Goal: Task Accomplishment & Management: Use online tool/utility

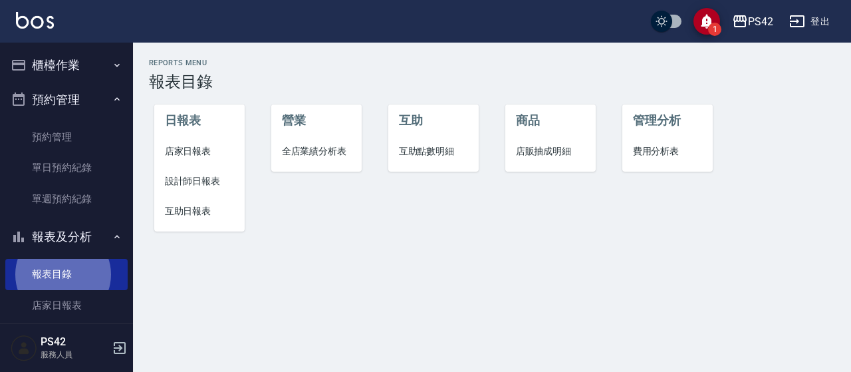
click at [70, 62] on button "櫃檯作業" at bounding box center [66, 65] width 122 height 35
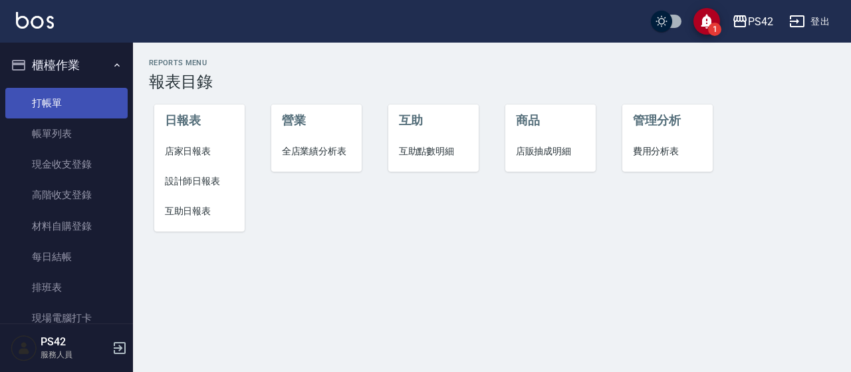
click at [70, 103] on link "打帳單" at bounding box center [66, 103] width 122 height 31
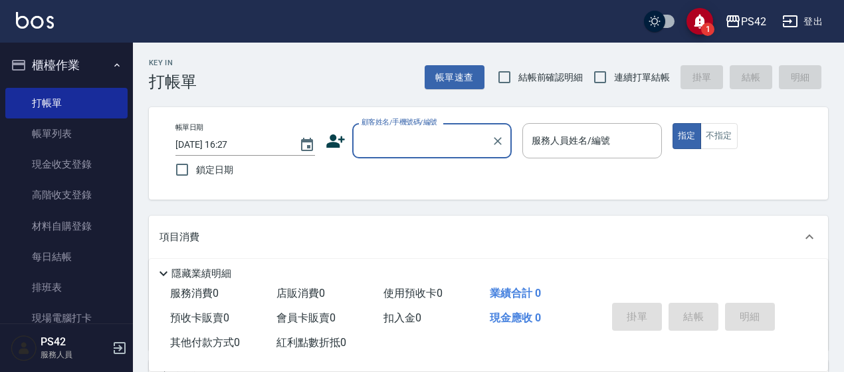
drag, startPoint x: 368, startPoint y: 132, endPoint x: 405, endPoint y: 142, distance: 38.5
click at [405, 142] on div "顧客姓名/手機號碼/編號" at bounding box center [432, 140] width 160 height 35
click at [405, 142] on input "顧客姓名/手機號碼/編號" at bounding box center [422, 140] width 128 height 23
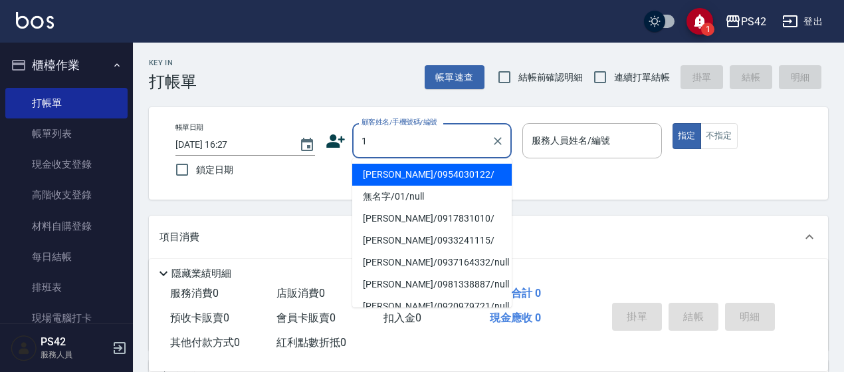
type input "[PERSON_NAME]/0954030122/"
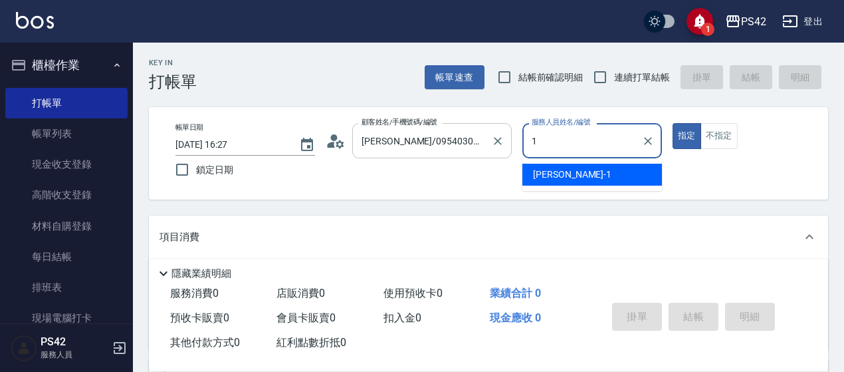
type input "[PERSON_NAME]-1"
type button "true"
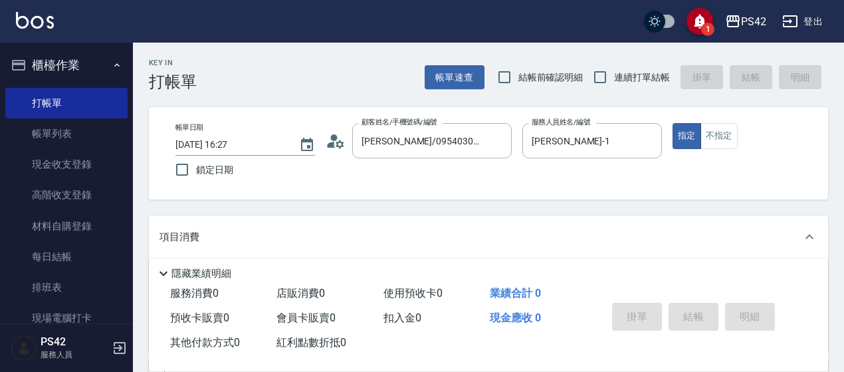
drag, startPoint x: 725, startPoint y: 140, endPoint x: 699, endPoint y: 151, distance: 27.7
click at [723, 139] on button "不指定" at bounding box center [719, 136] width 37 height 26
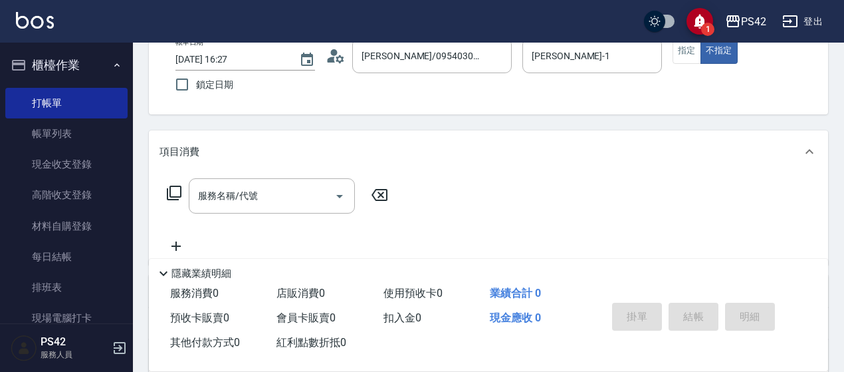
scroll to position [133, 0]
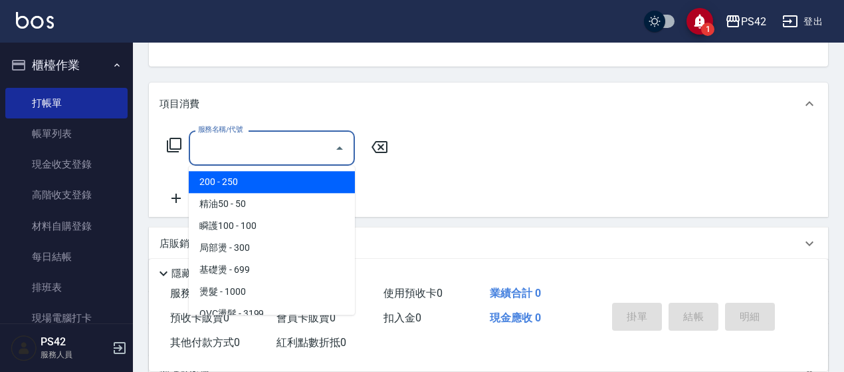
click at [288, 150] on input "服務名稱/代號" at bounding box center [262, 147] width 134 height 23
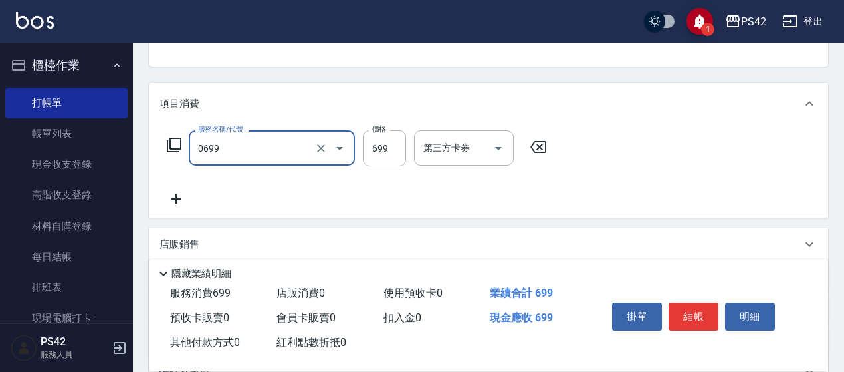
type input "精油SPA(0699)"
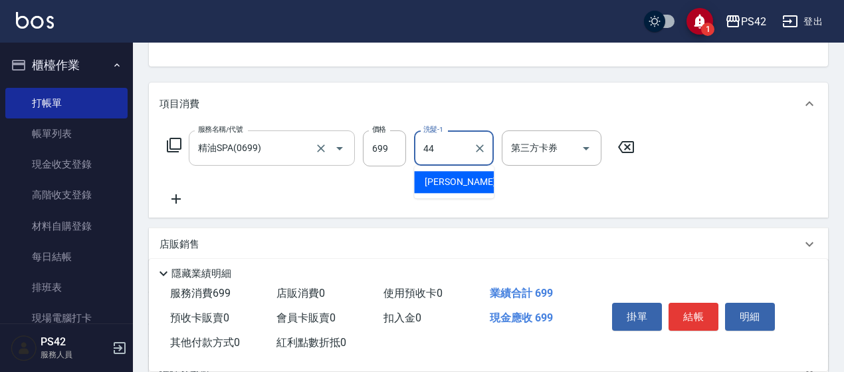
type input "[PERSON_NAME]-44"
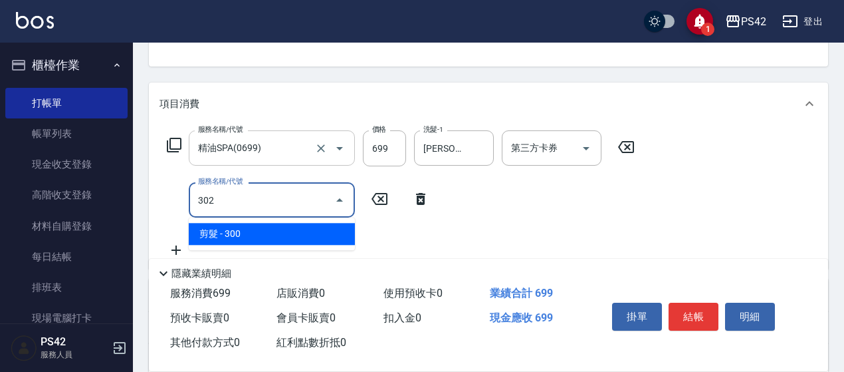
type input "剪髮(302)"
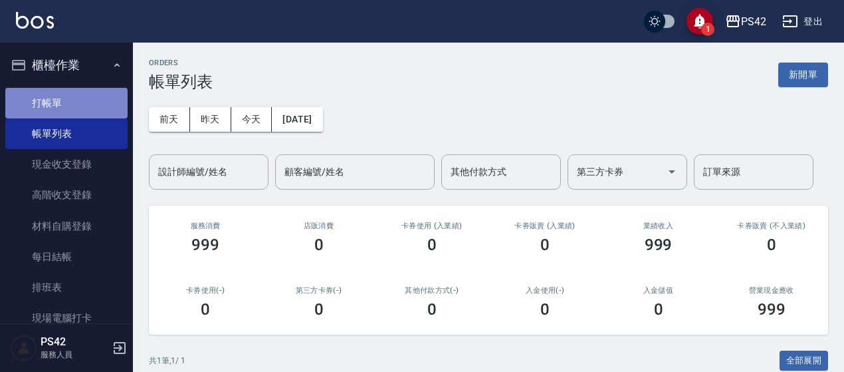
click at [73, 92] on link "打帳單" at bounding box center [66, 103] width 122 height 31
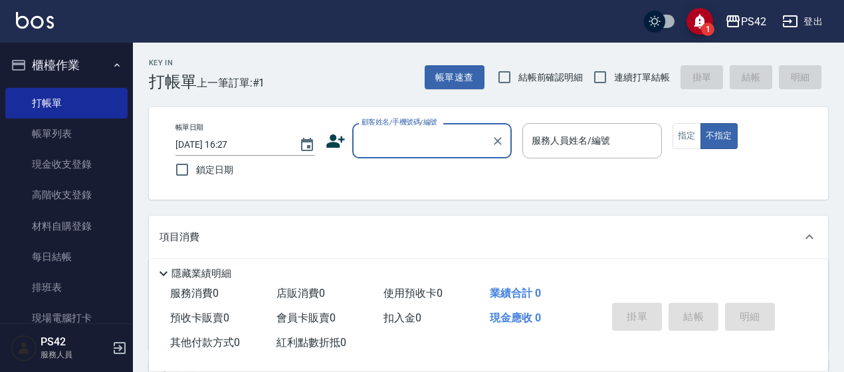
click at [623, 83] on span "連續打單結帳" at bounding box center [642, 77] width 56 height 14
click at [614, 83] on input "連續打單結帳" at bounding box center [600, 77] width 28 height 28
checkbox input "true"
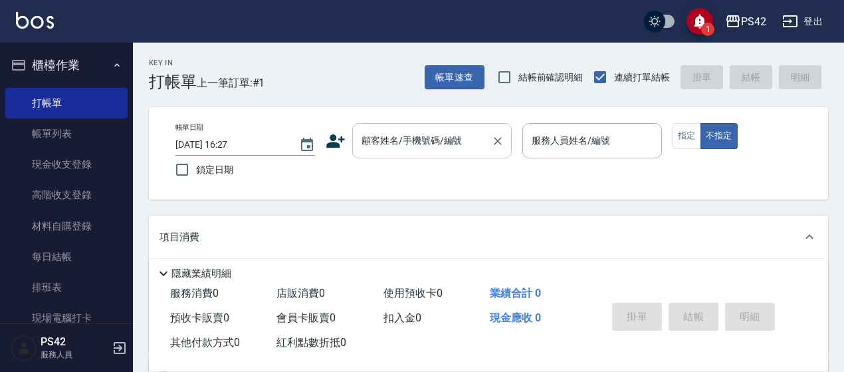
click at [441, 140] on input "顧客姓名/手機號碼/編號" at bounding box center [422, 140] width 128 height 23
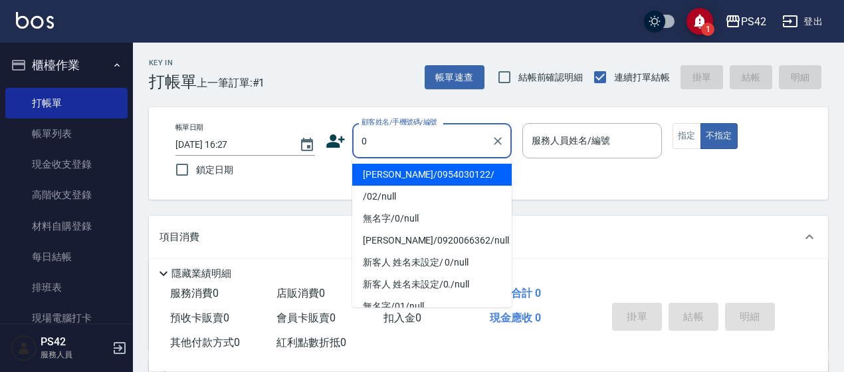
type input "[PERSON_NAME]/0954030122/"
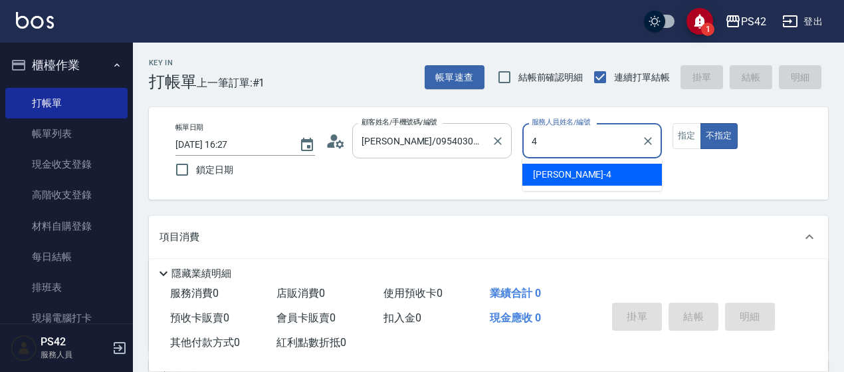
type input "[PERSON_NAME]-4"
type button "false"
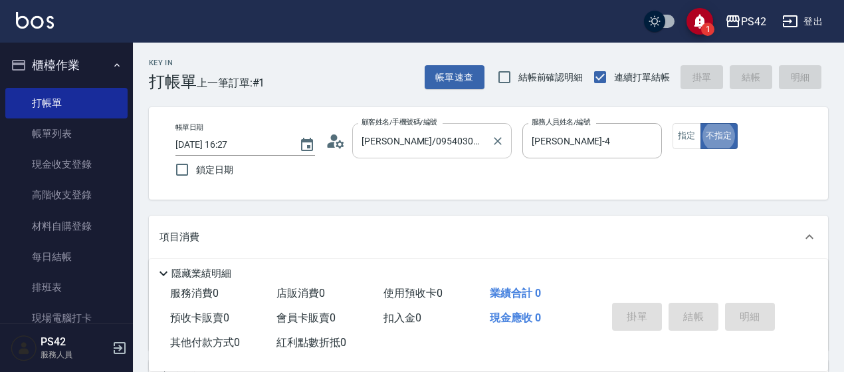
type input "無名字/0/null"
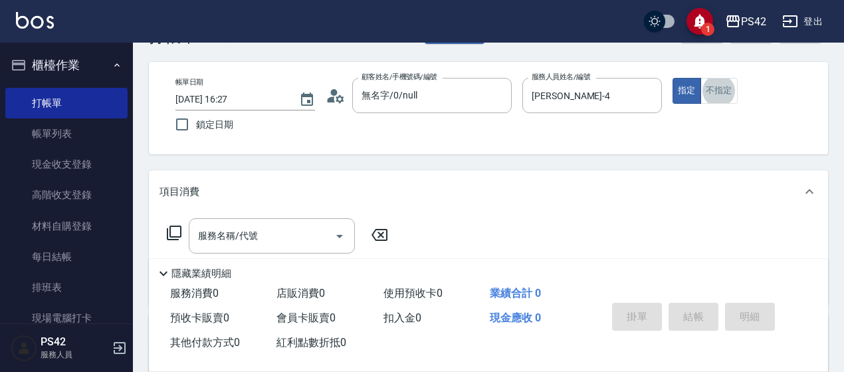
scroll to position [66, 0]
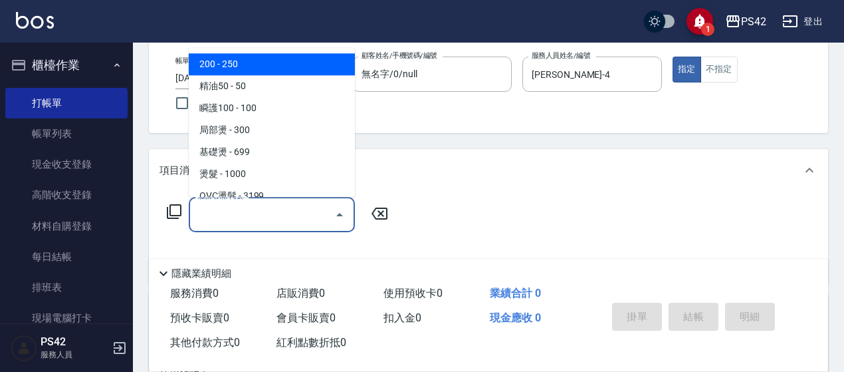
click at [242, 207] on input "服務名稱/代號" at bounding box center [262, 214] width 134 height 23
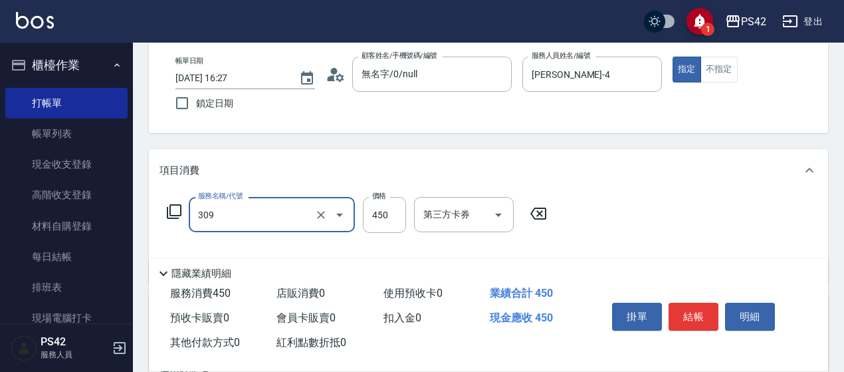
type input "洗+剪(309)"
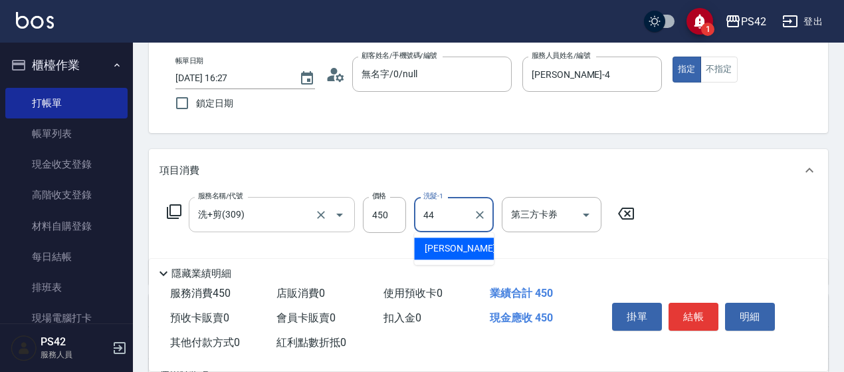
type input "[PERSON_NAME]-44"
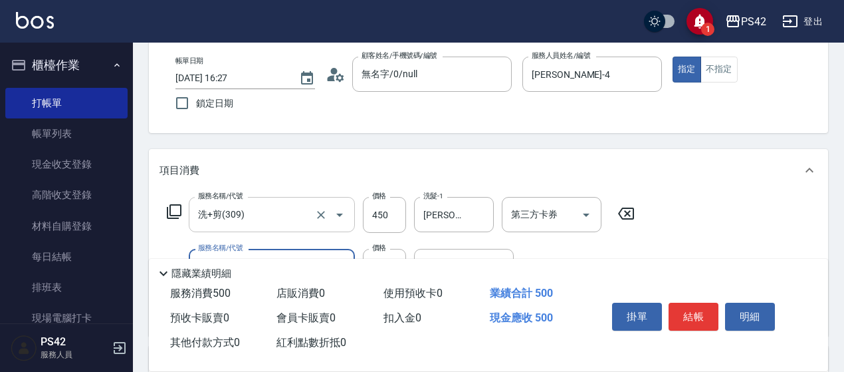
type input "精油50(112)"
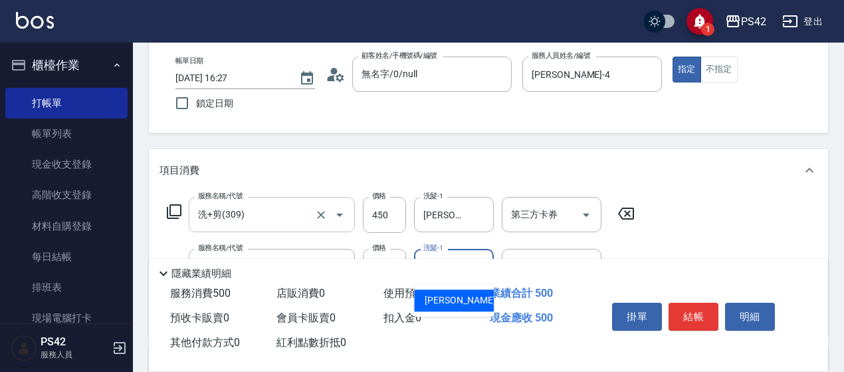
type input "[PERSON_NAME]-44"
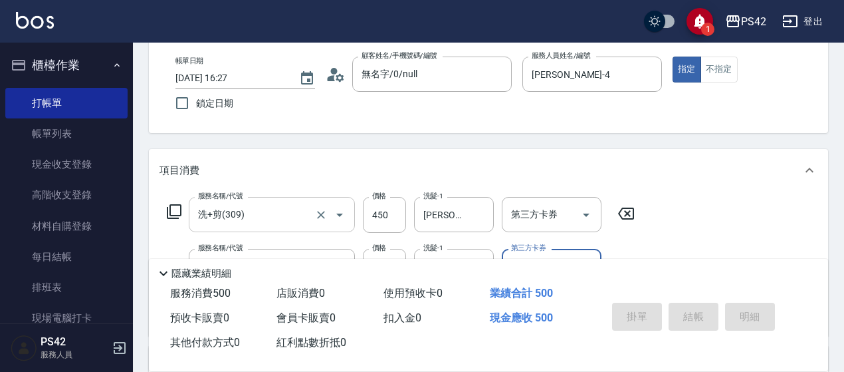
type input "[DATE] 16:28"
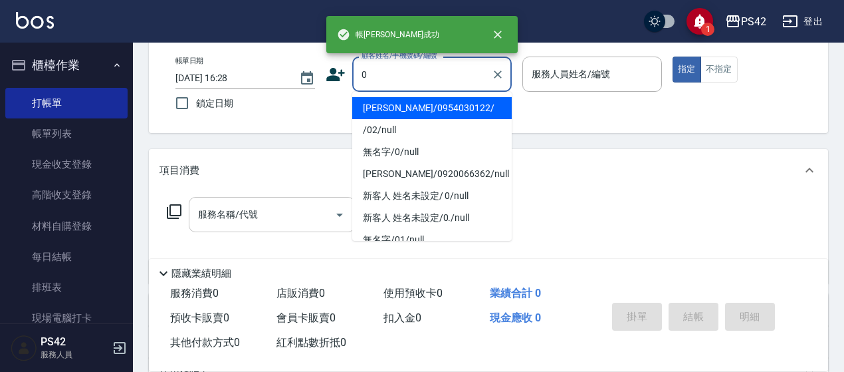
type input "[PERSON_NAME]/0954030122/"
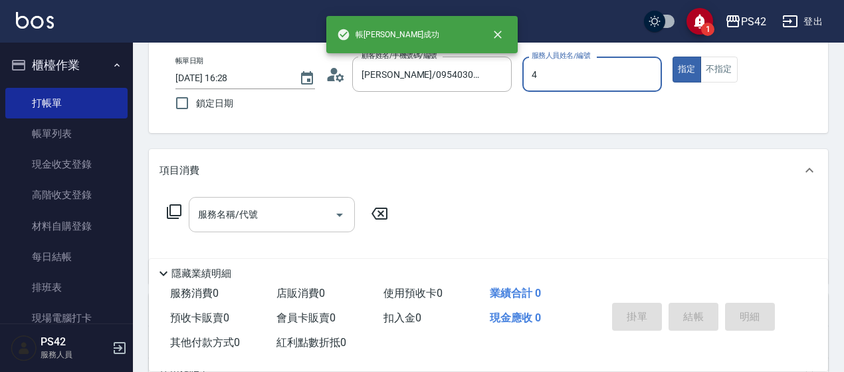
type input "[PERSON_NAME]-4"
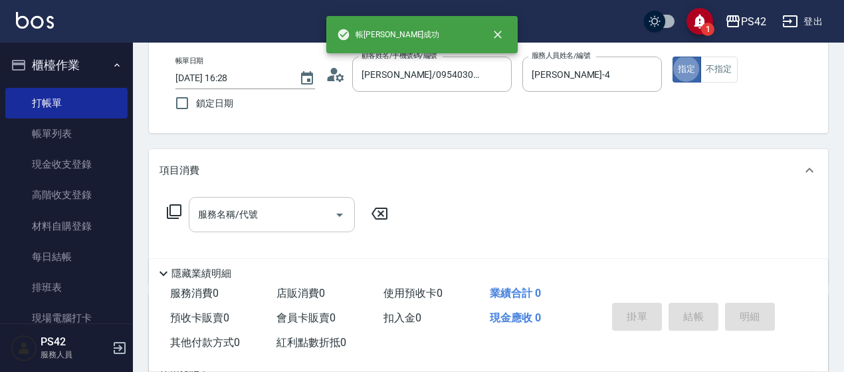
type button "true"
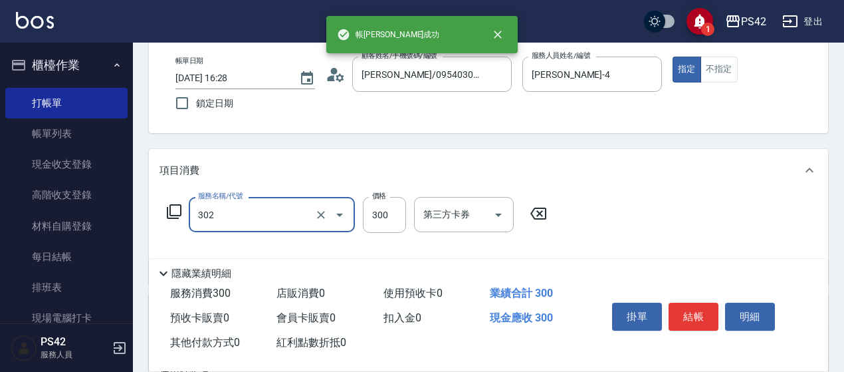
type input "剪髮(302)"
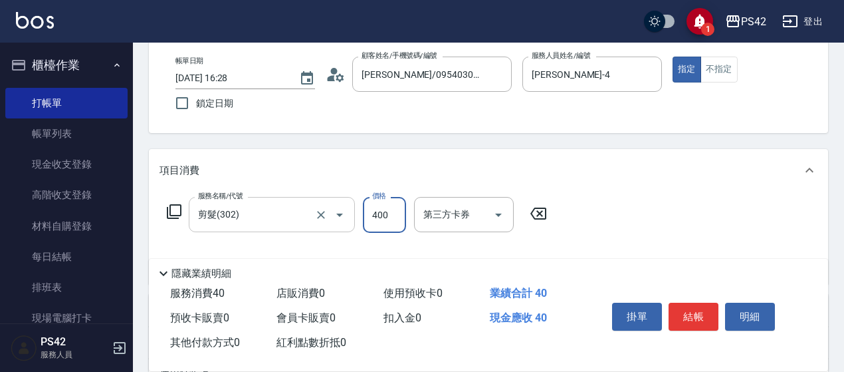
type input "400"
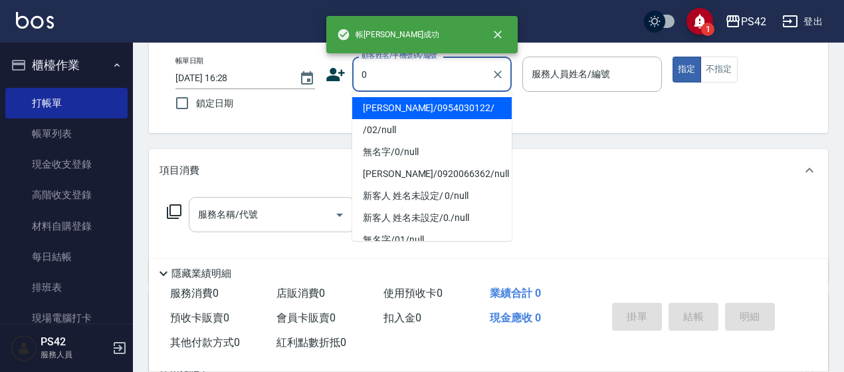
type input "[PERSON_NAME]/0954030122/"
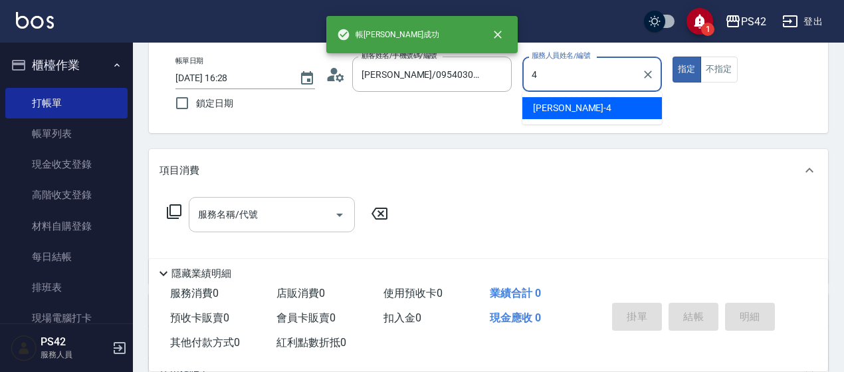
type input "[PERSON_NAME]-4"
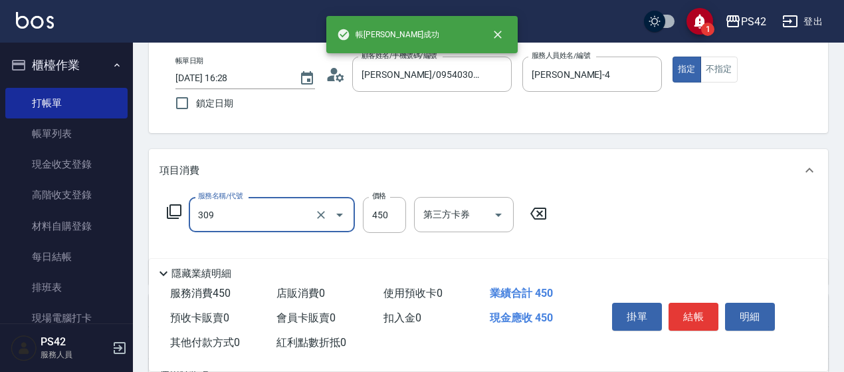
type input "洗+剪(309)"
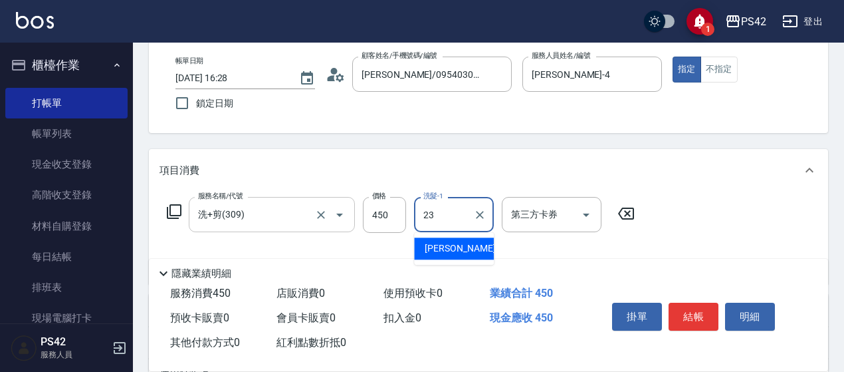
type input "[PERSON_NAME]-23"
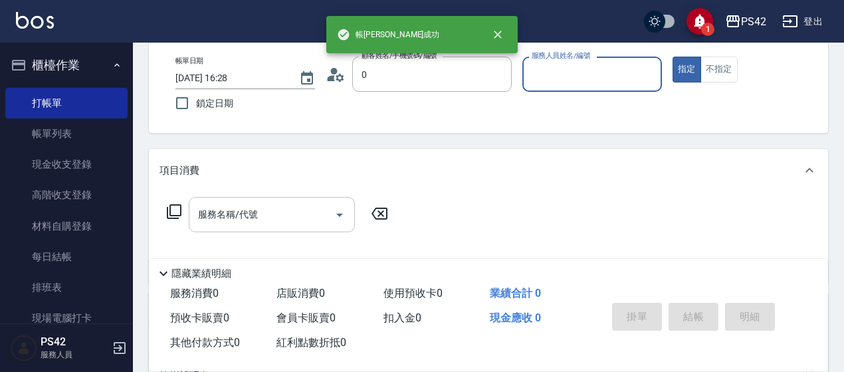
type input "[PERSON_NAME]/0954030122/"
type input "[PERSON_NAME]-6"
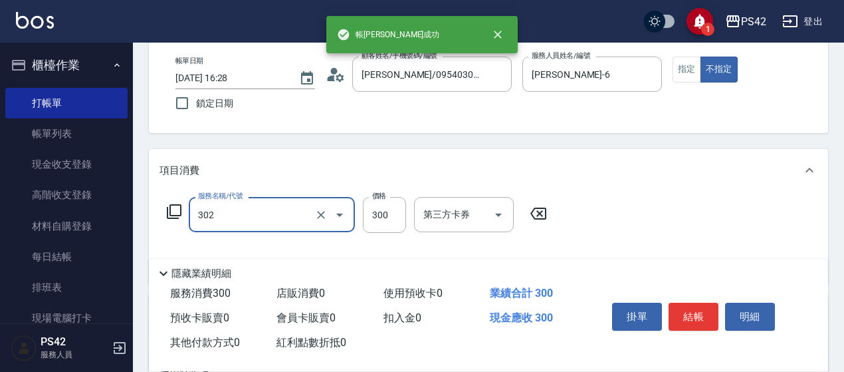
type input "剪髮(302)"
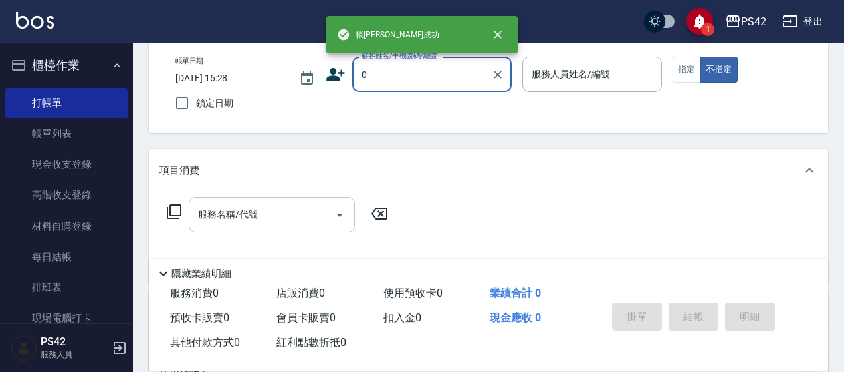
type input "[PERSON_NAME]/0954030122/"
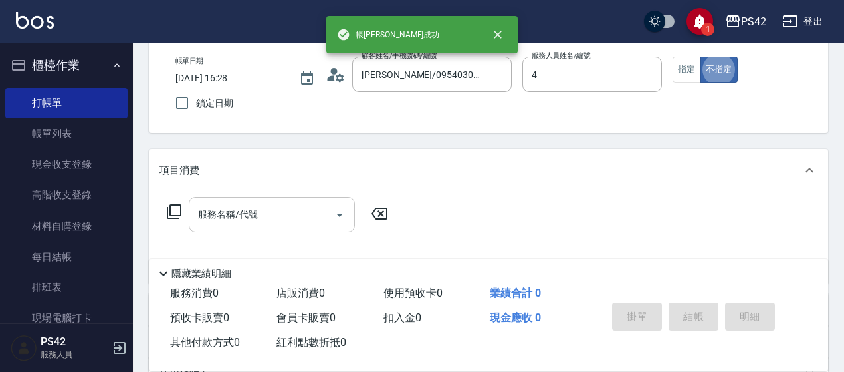
type input "[PERSON_NAME]-4"
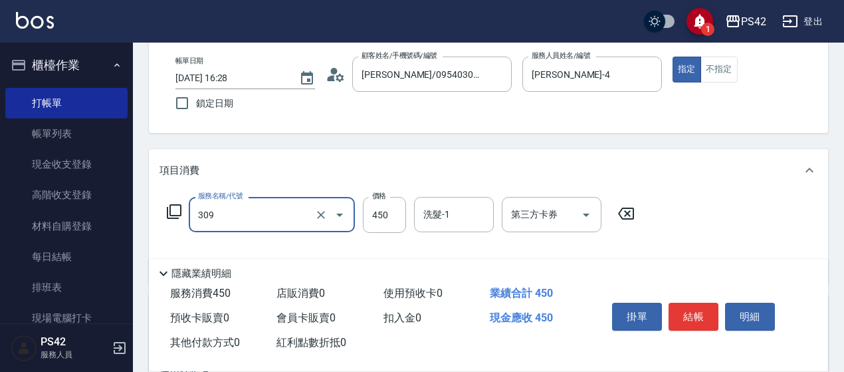
type input "洗+剪(309)"
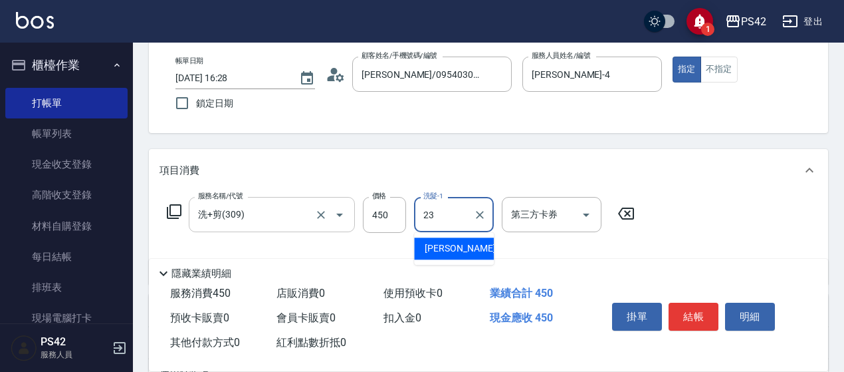
type input "[PERSON_NAME]-23"
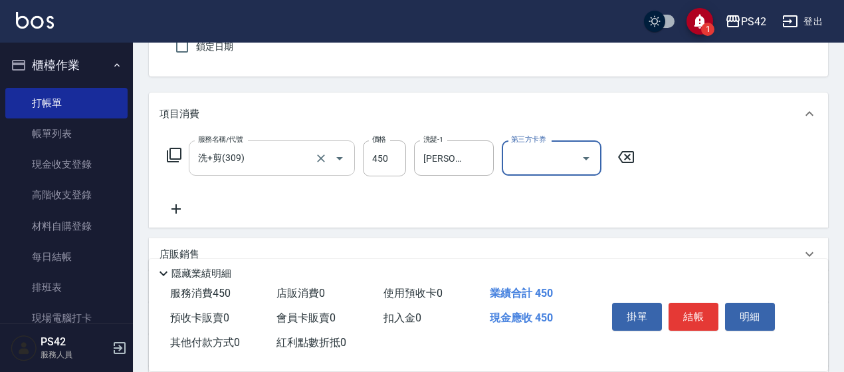
scroll to position [199, 0]
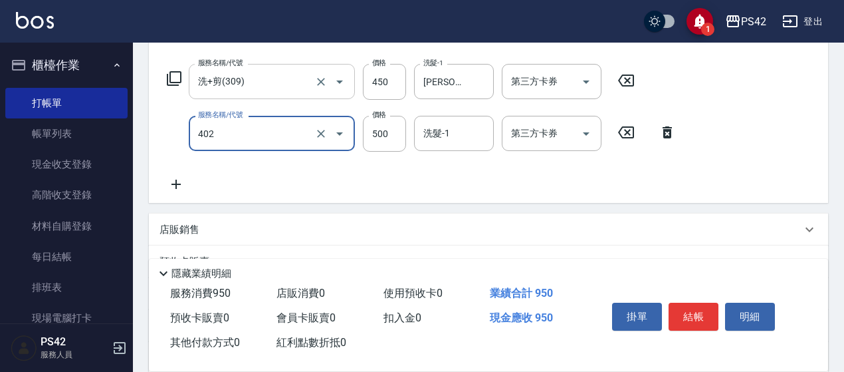
type input "500護(402)"
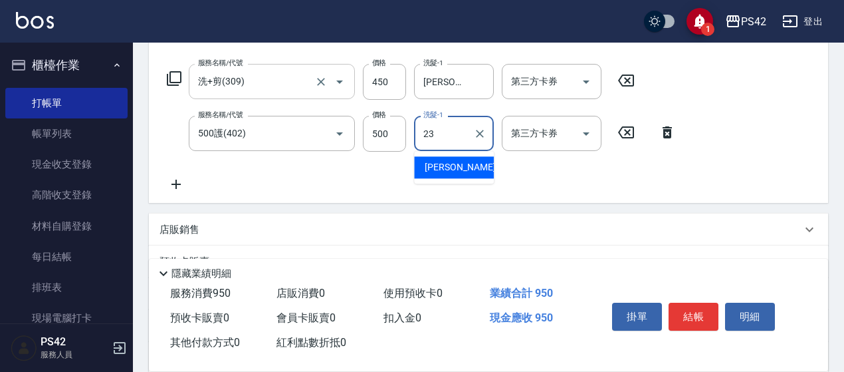
type input "[PERSON_NAME]-23"
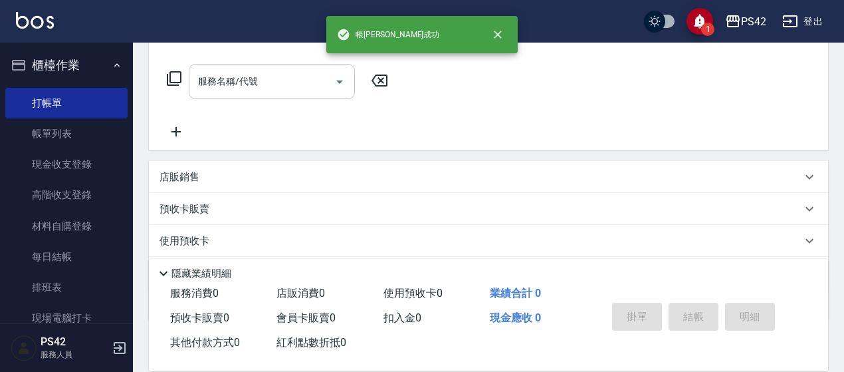
scroll to position [0, 0]
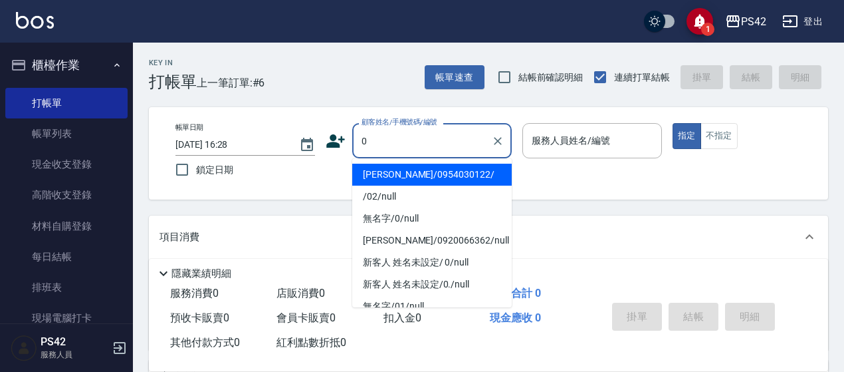
type input "[PERSON_NAME]/0954030122/"
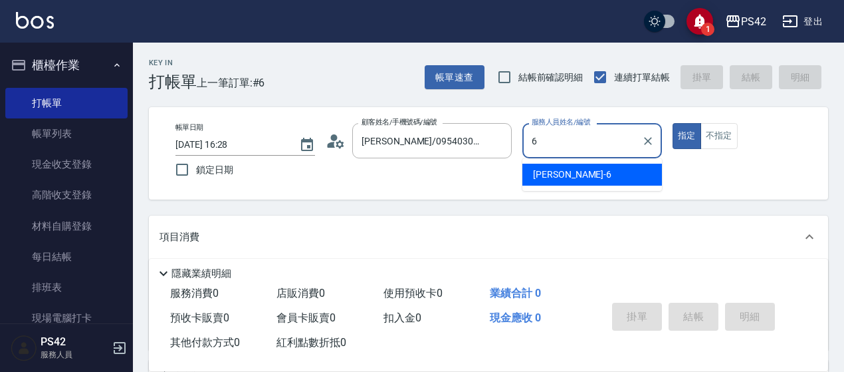
type input "[PERSON_NAME]-6"
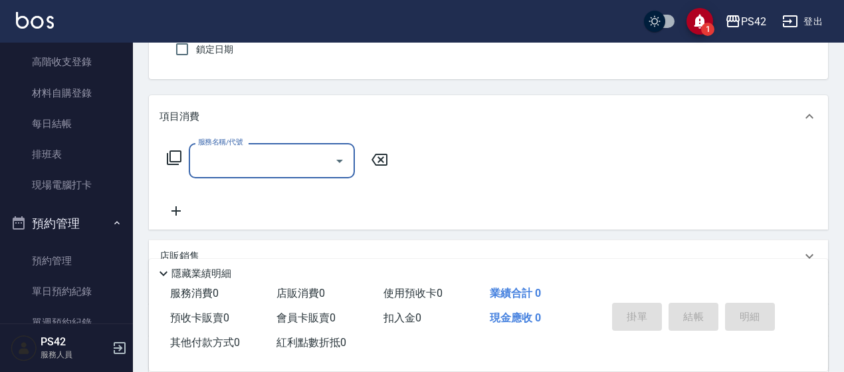
scroll to position [133, 0]
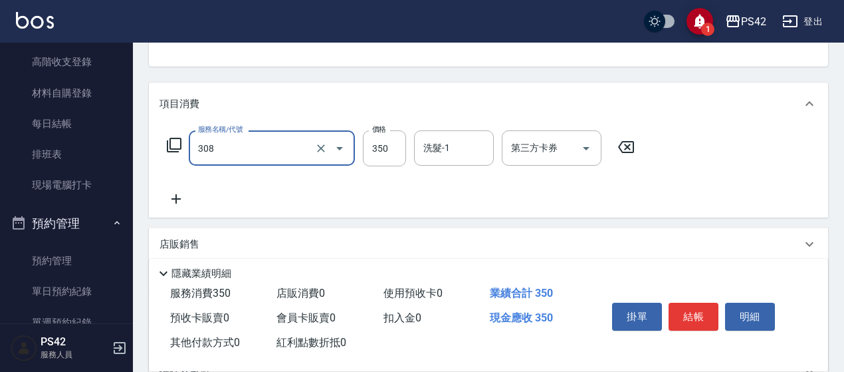
type input "洗+剪(308)"
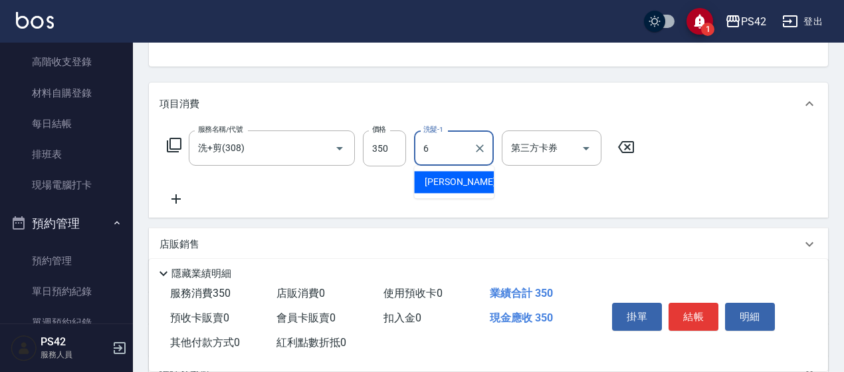
type input "[PERSON_NAME]-6"
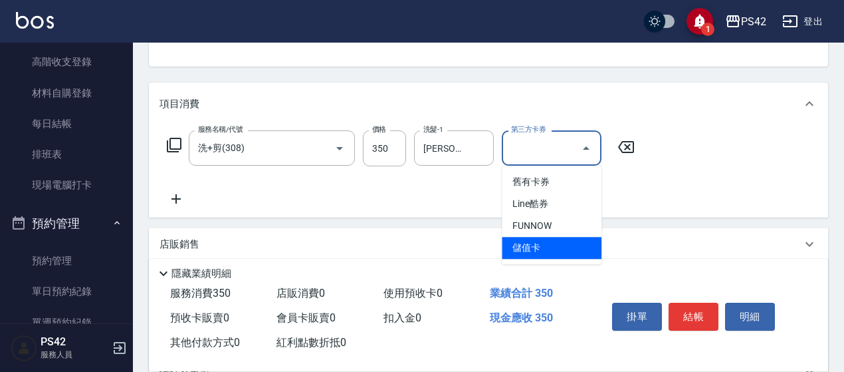
type input "儲值卡"
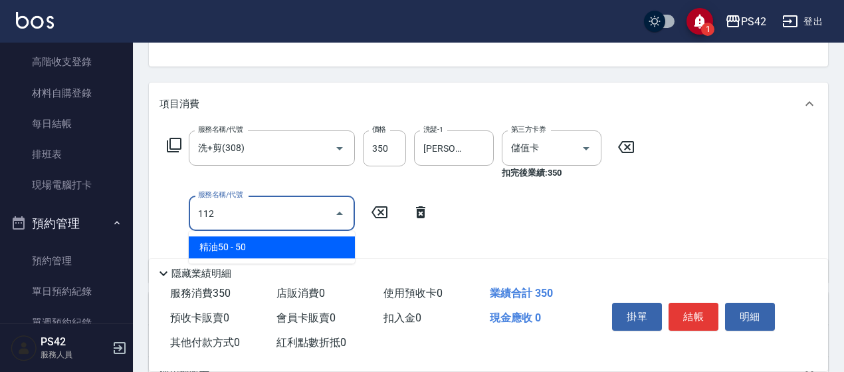
type input "精油50(112)"
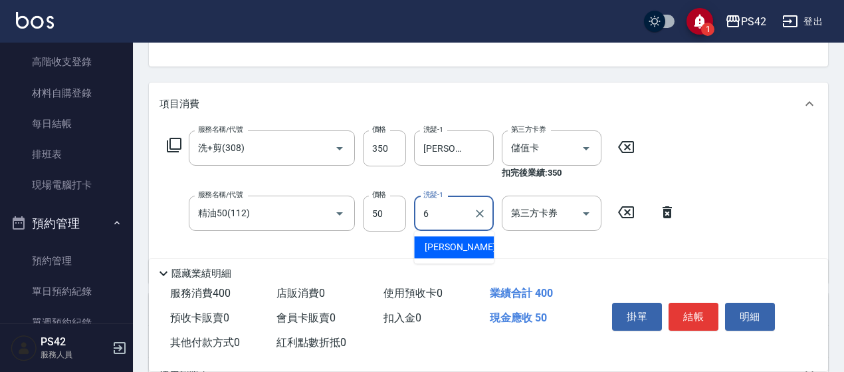
type input "[PERSON_NAME]-6"
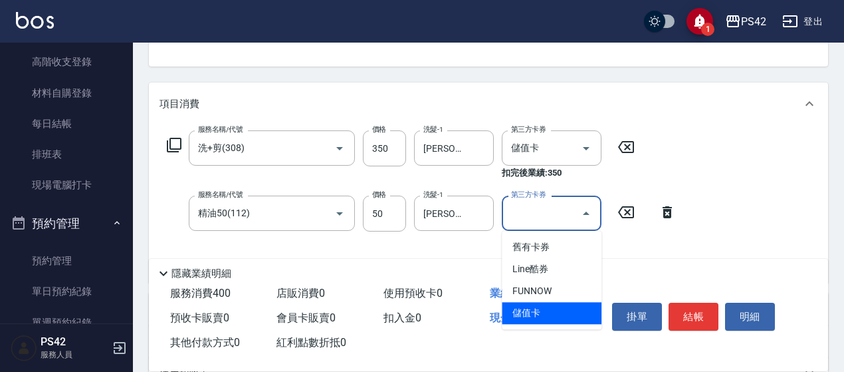
type input "儲值卡"
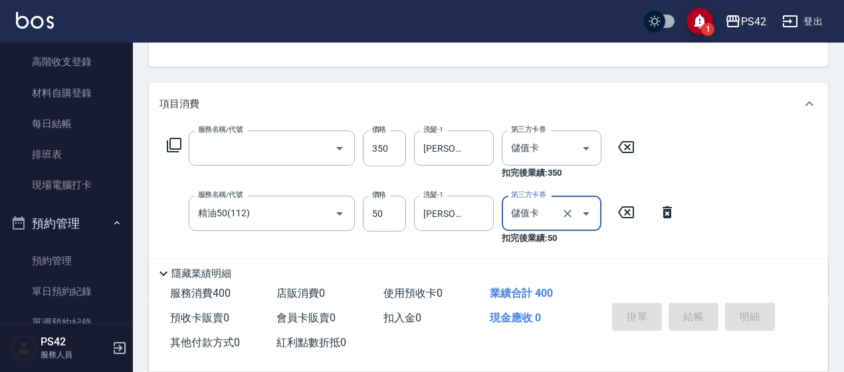
scroll to position [129, 0]
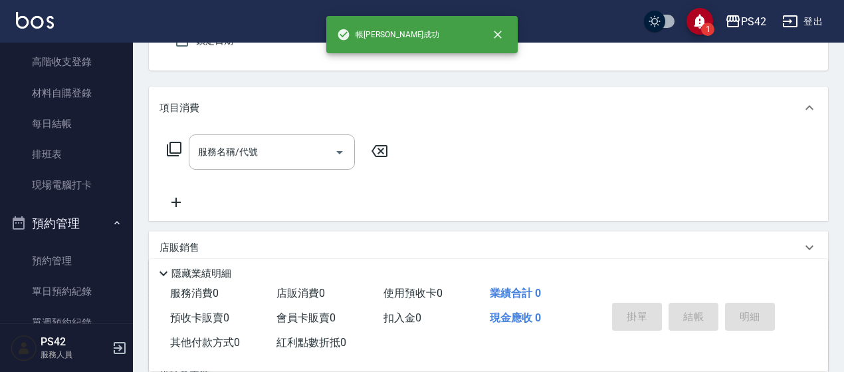
type input "[PERSON_NAME]/0954030122/"
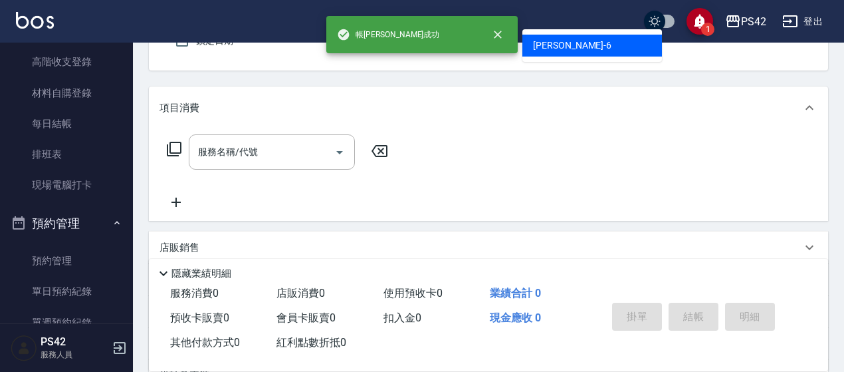
type input "[PERSON_NAME]-6"
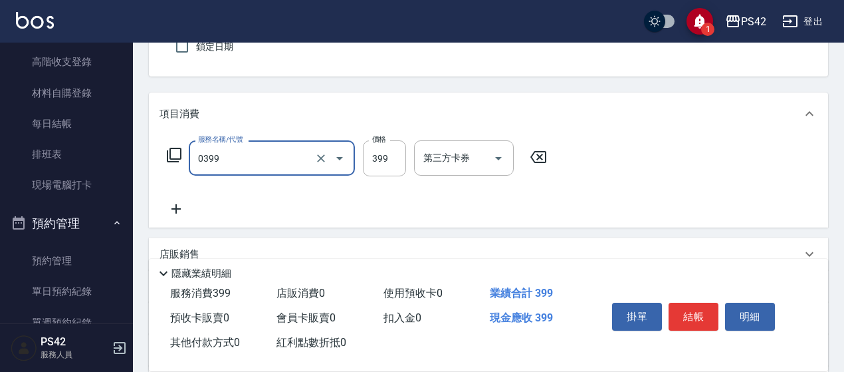
type input "海鹽399(0399)"
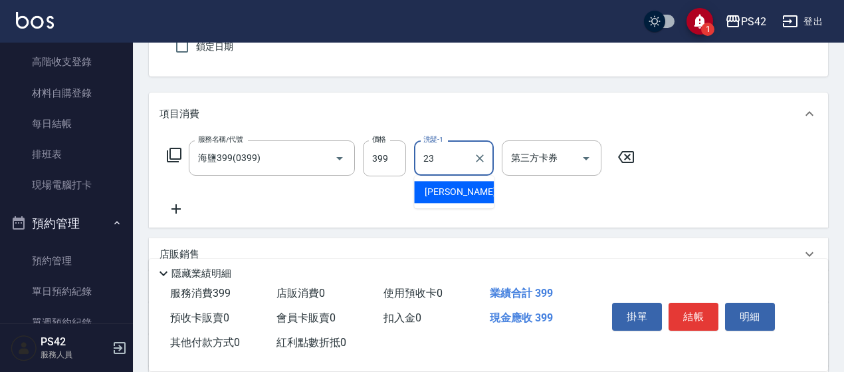
type input "[PERSON_NAME]-23"
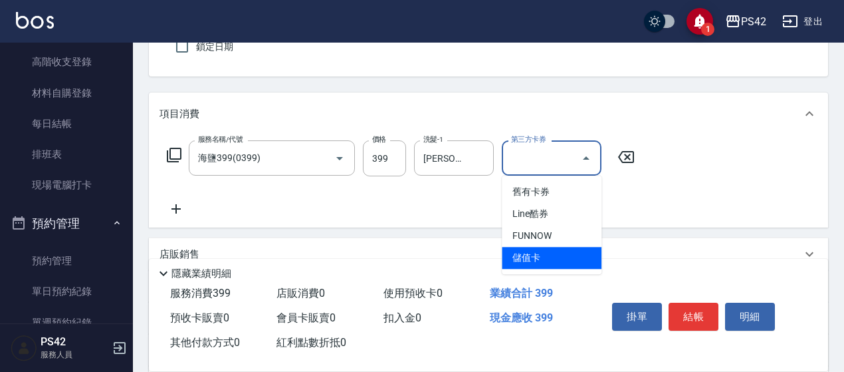
type input "儲值卡"
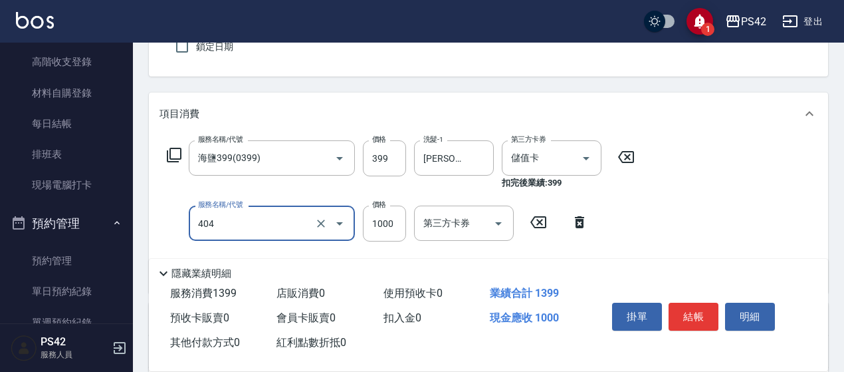
type input "1000護(404)"
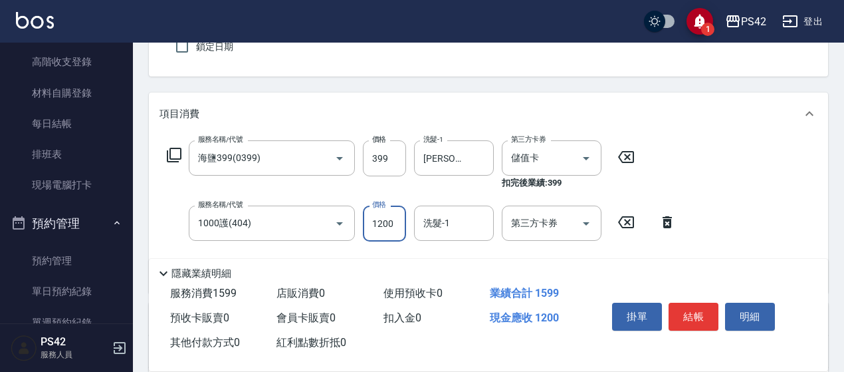
type input "1200"
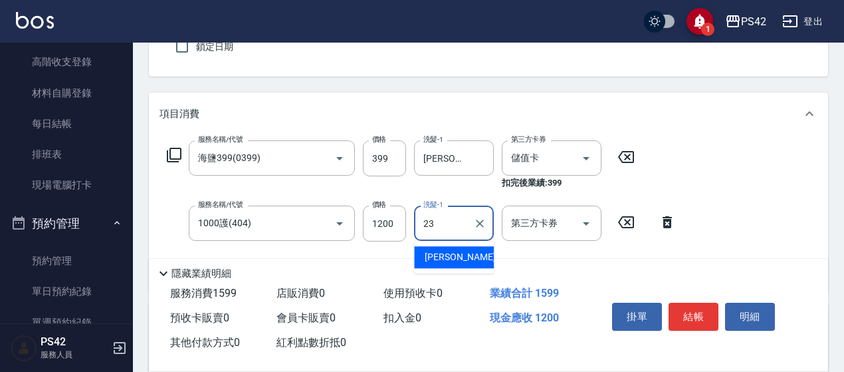
type input "[PERSON_NAME]-23"
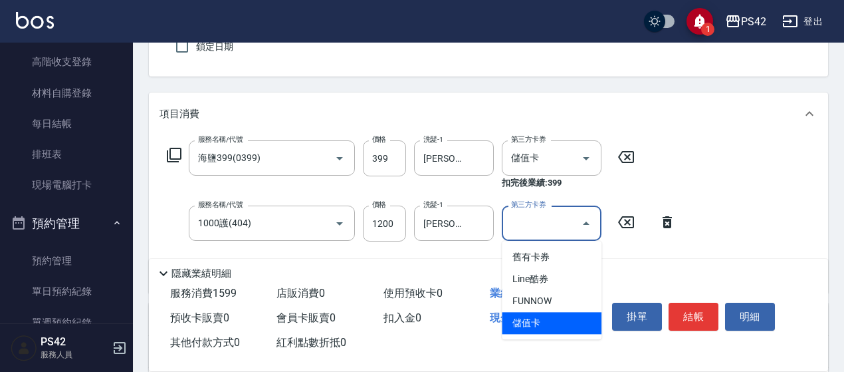
type input "儲值卡"
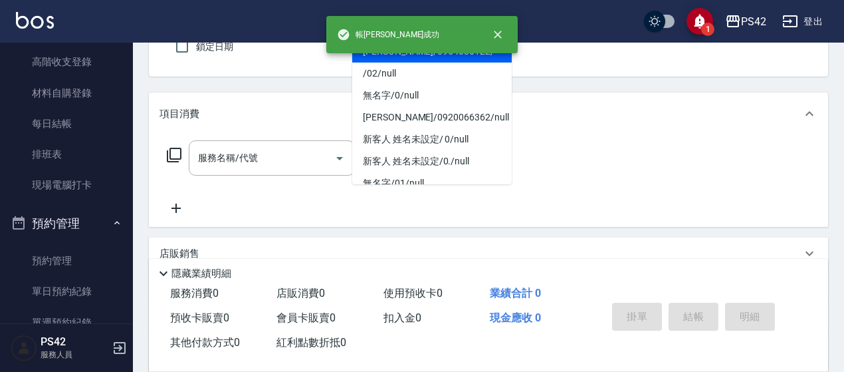
type input "[PERSON_NAME]/0954030122/"
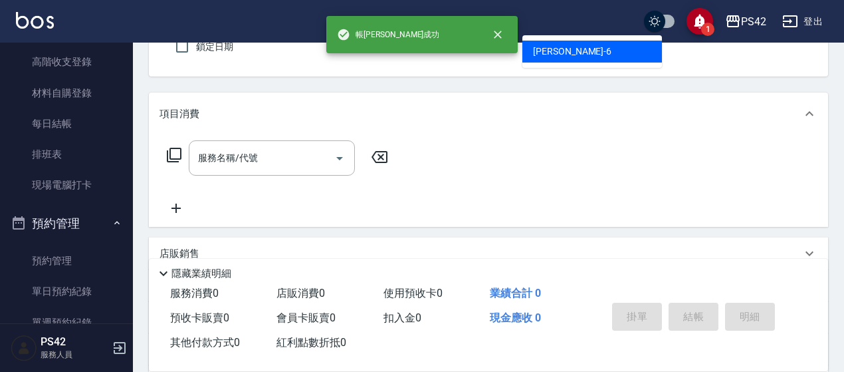
type input "[PERSON_NAME]-6"
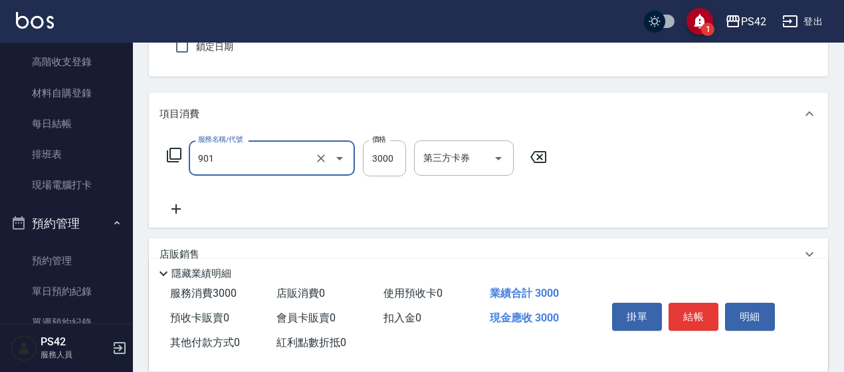
type input "儲值3000(901)"
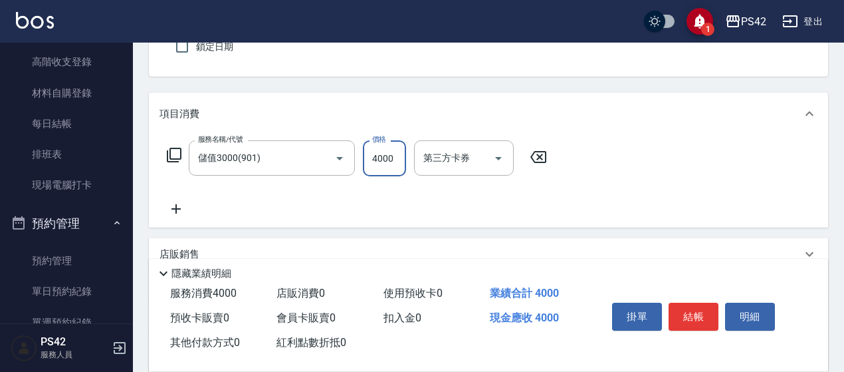
type input "4000"
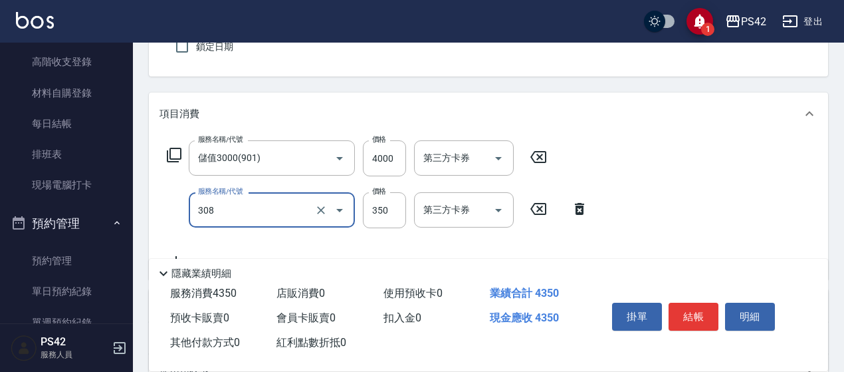
type input "洗+剪(308)"
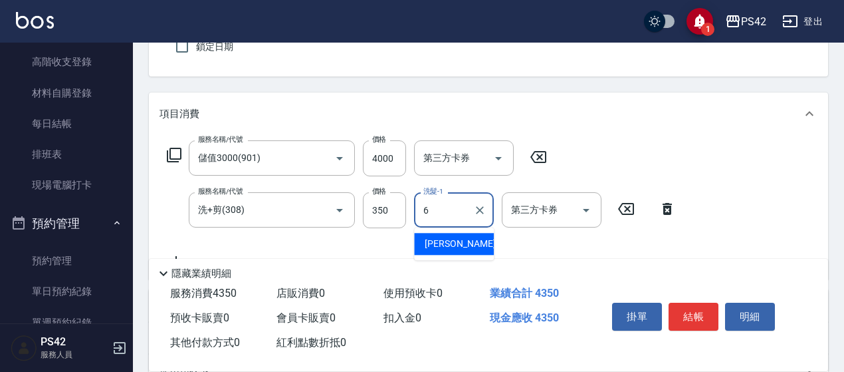
type input "[PERSON_NAME]-6"
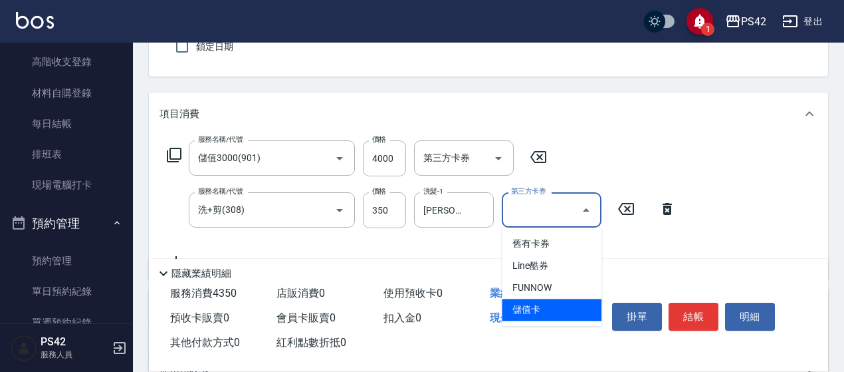
type input "儲值卡"
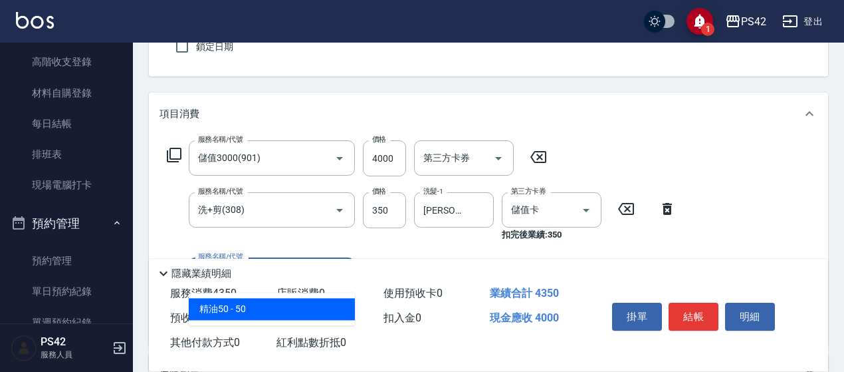
type input "精油50(112)"
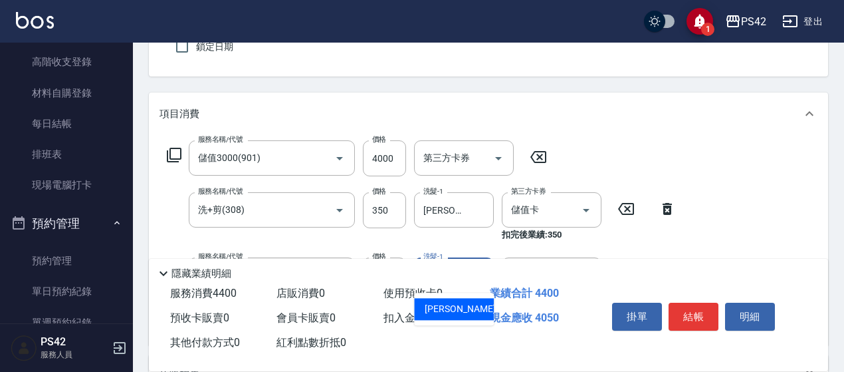
type input "[PERSON_NAME]-6"
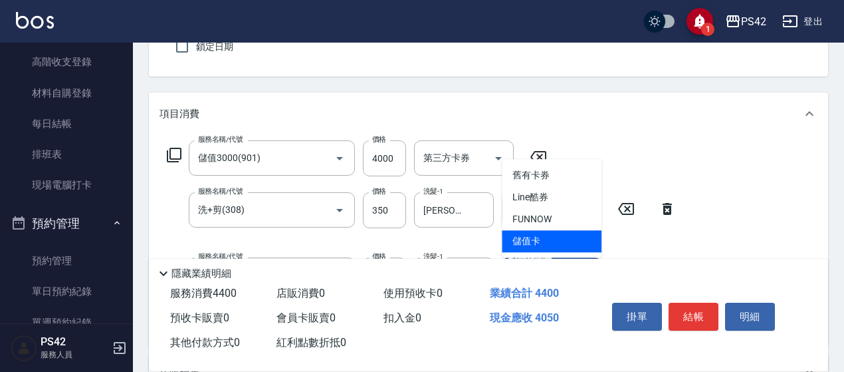
type input "儲值卡"
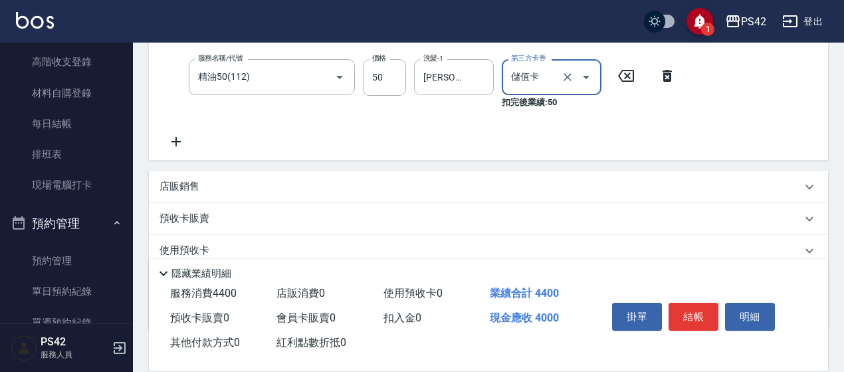
scroll to position [405, 0]
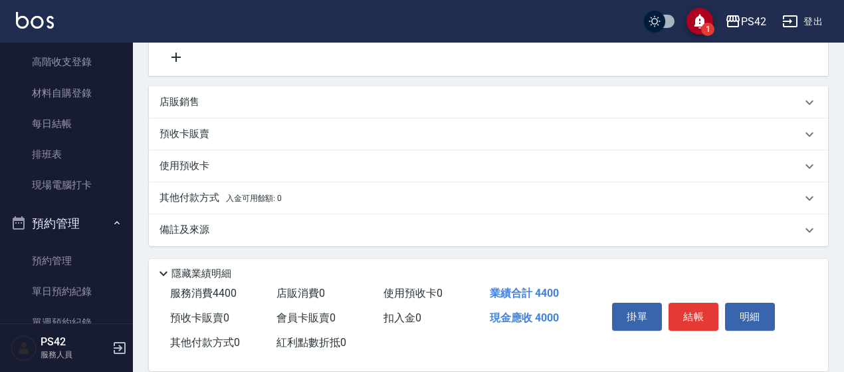
click at [217, 102] on div "店販銷售" at bounding box center [481, 102] width 642 height 14
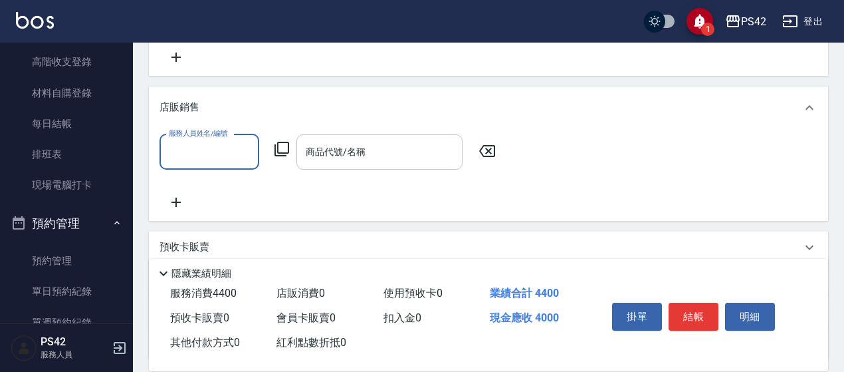
scroll to position [0, 0]
type input "[PERSON_NAME]-6"
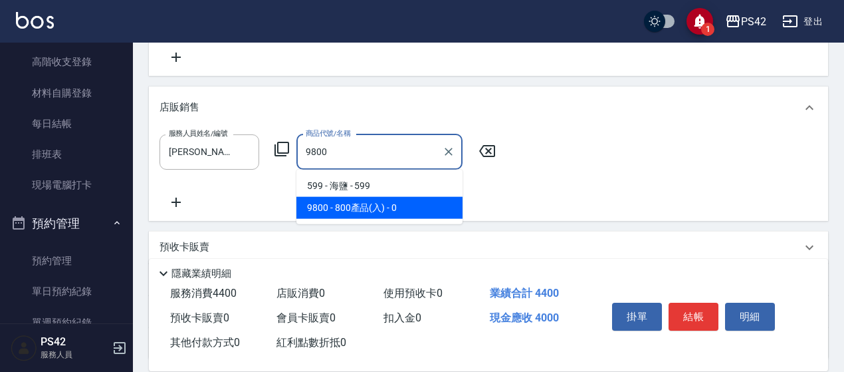
type input "800產品(入)"
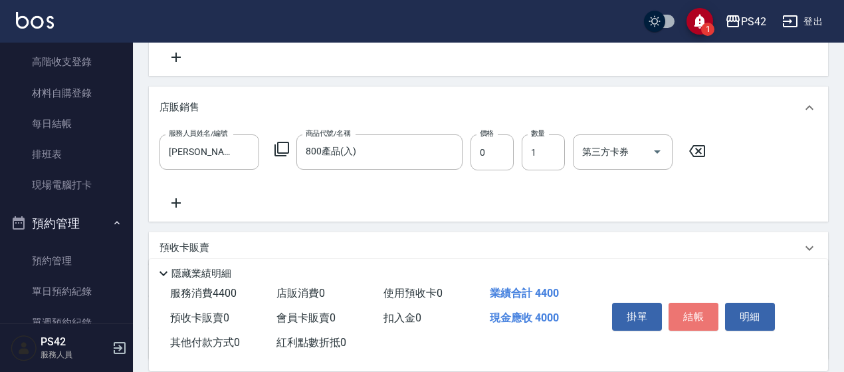
click at [707, 316] on button "結帳" at bounding box center [694, 316] width 50 height 28
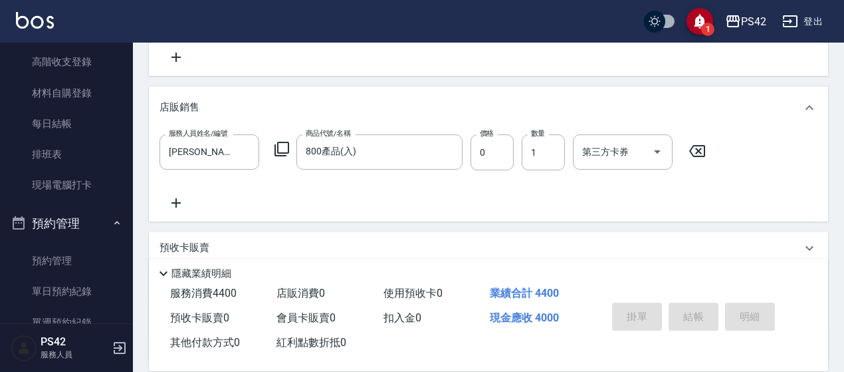
type input "[DATE] 16:29"
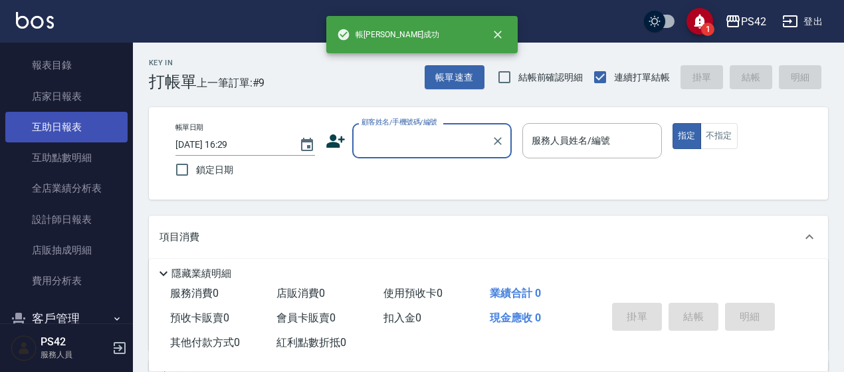
scroll to position [532, 0]
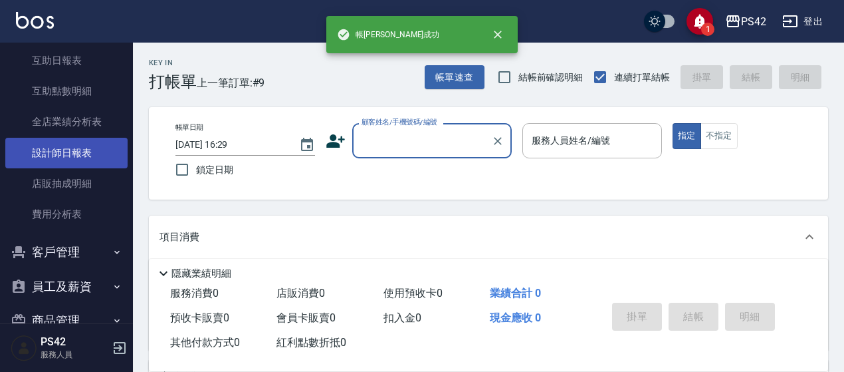
click at [71, 149] on link "設計師日報表" at bounding box center [66, 153] width 122 height 31
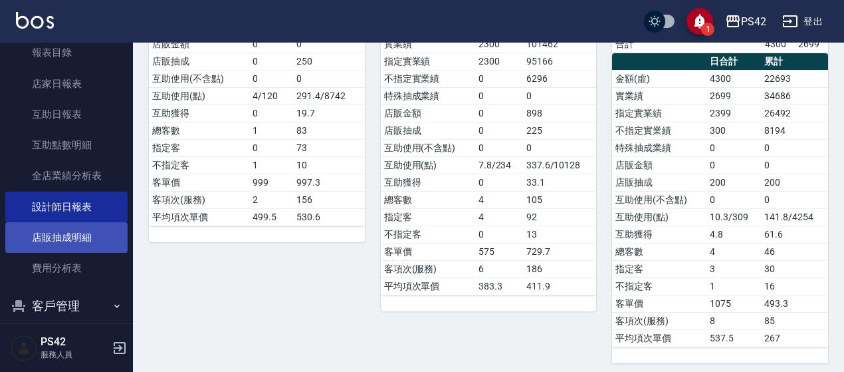
scroll to position [399, 0]
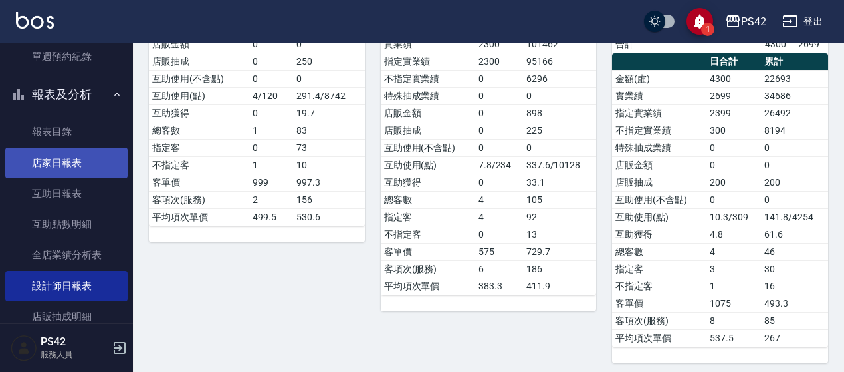
click at [88, 172] on link "店家日報表" at bounding box center [66, 163] width 122 height 31
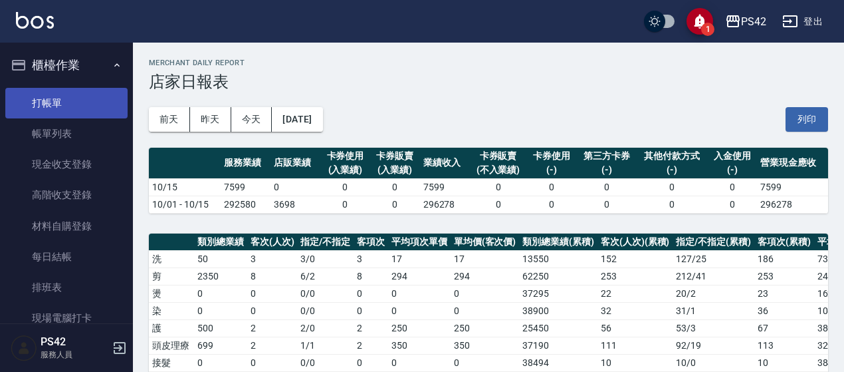
click at [67, 114] on link "打帳單" at bounding box center [66, 103] width 122 height 31
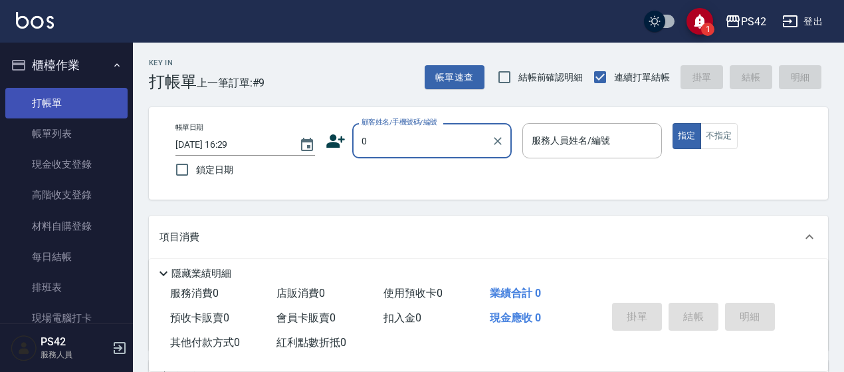
type input "[PERSON_NAME]/0954030122/"
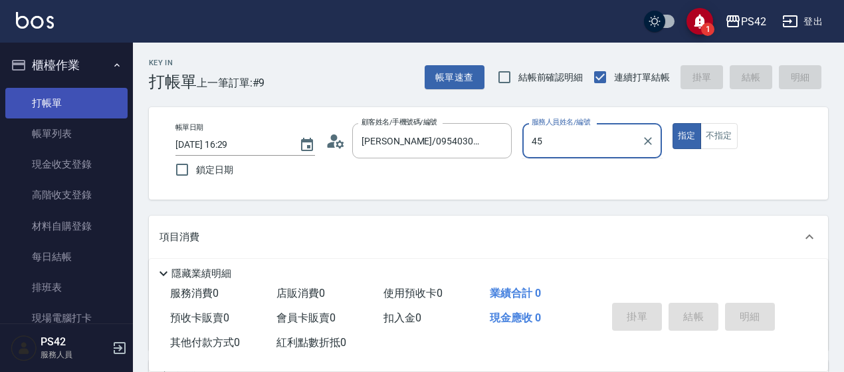
type input "45"
click at [673, 123] on button "指定" at bounding box center [687, 136] width 29 height 26
type button "true"
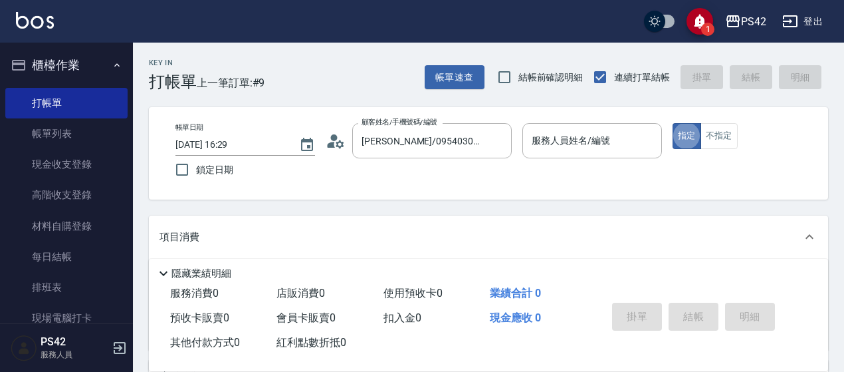
type input "無名字/0/null"
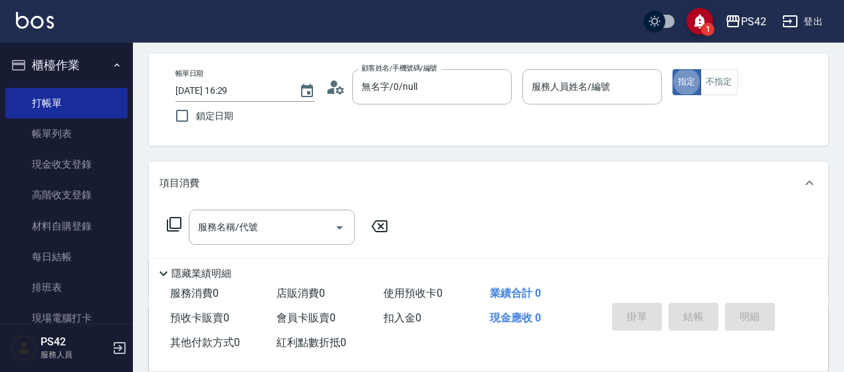
scroll to position [66, 0]
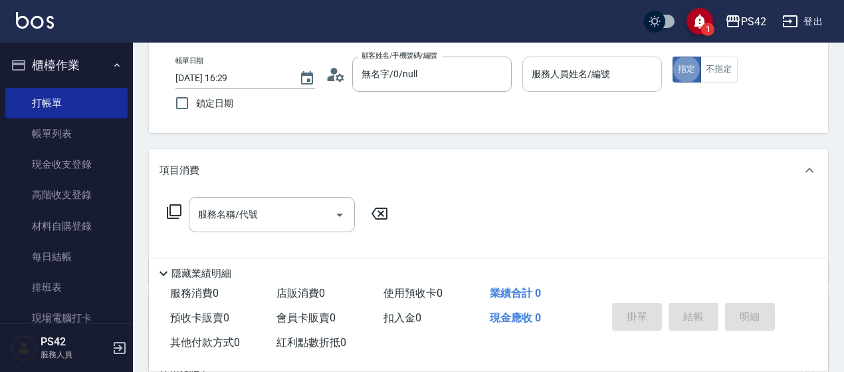
click at [575, 78] on input "服務人員姓名/編號" at bounding box center [592, 73] width 128 height 23
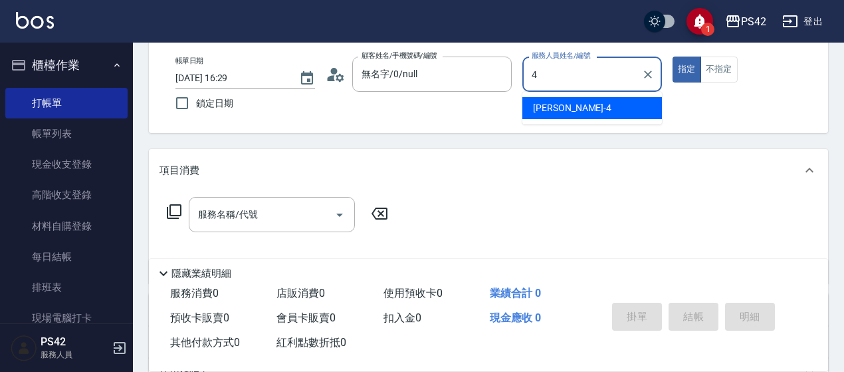
type input "[PERSON_NAME]-4"
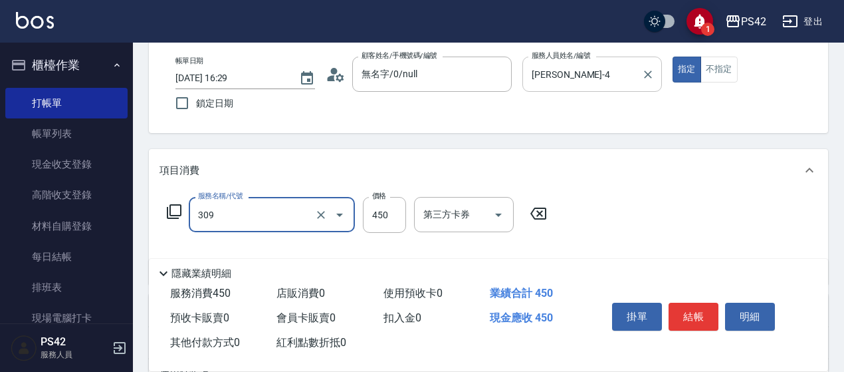
type input "洗+剪(309)"
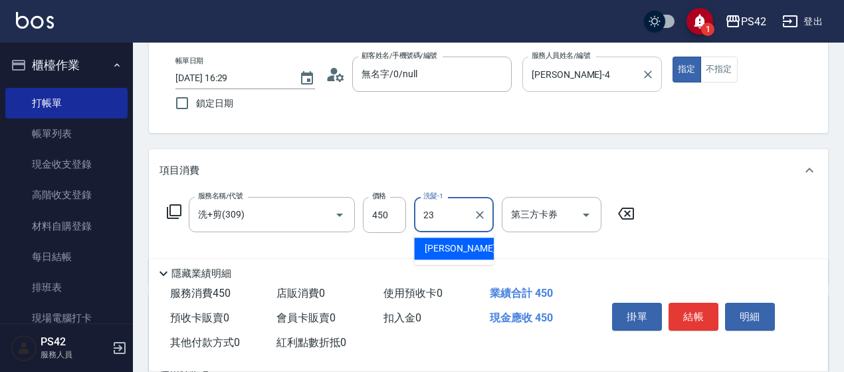
type input "[PERSON_NAME]-23"
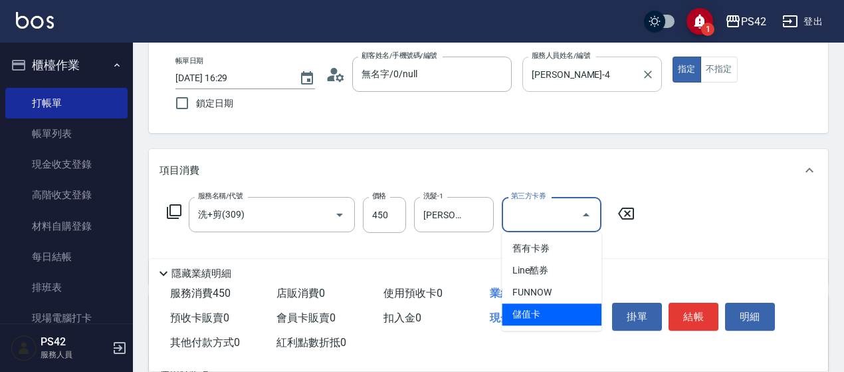
type input "儲值卡"
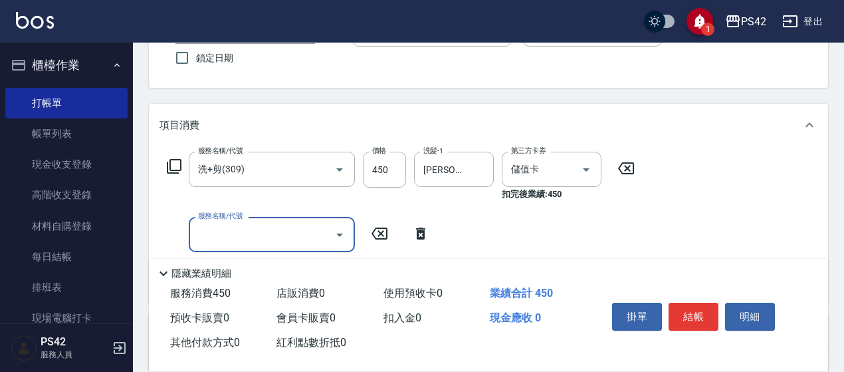
scroll to position [133, 0]
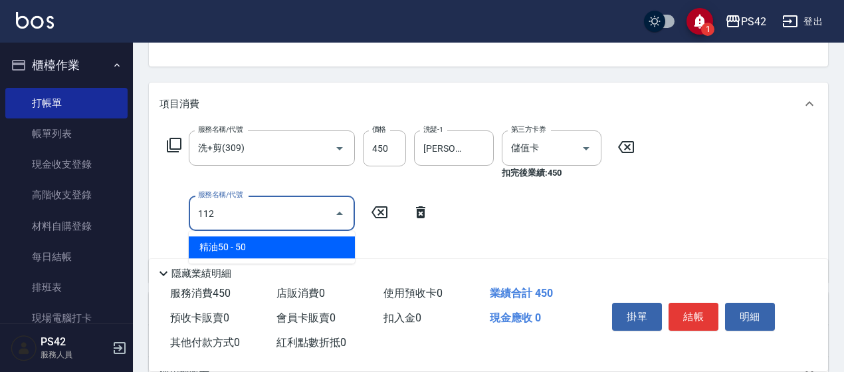
type input "精油50(112)"
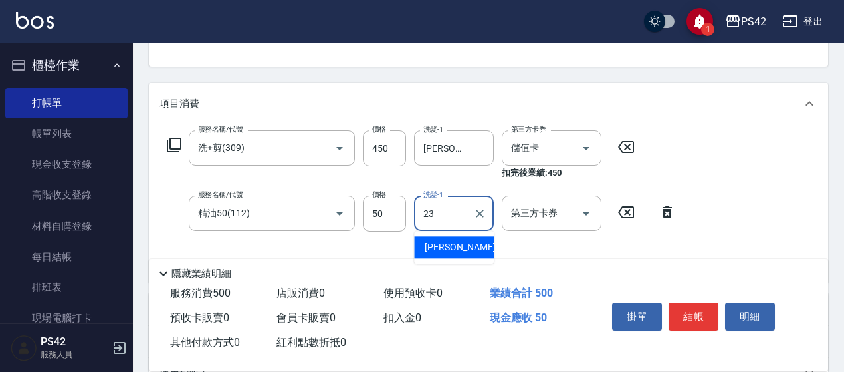
type input "[PERSON_NAME]-23"
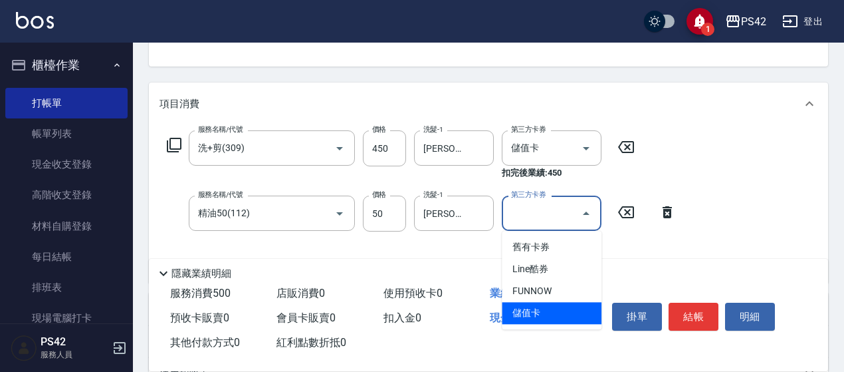
type input "儲值卡"
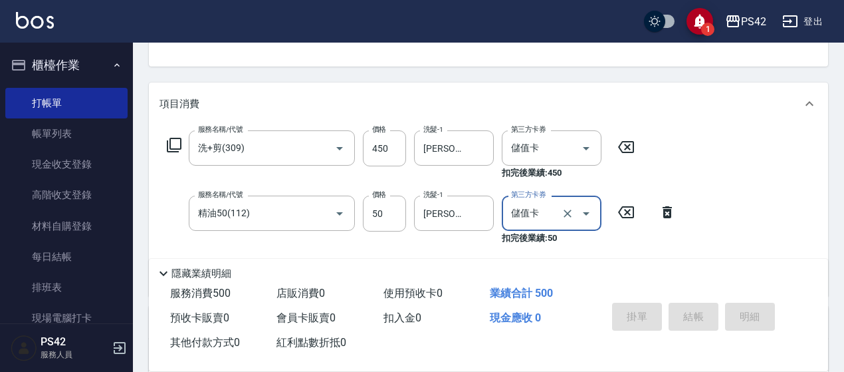
type input "[DATE] 16:30"
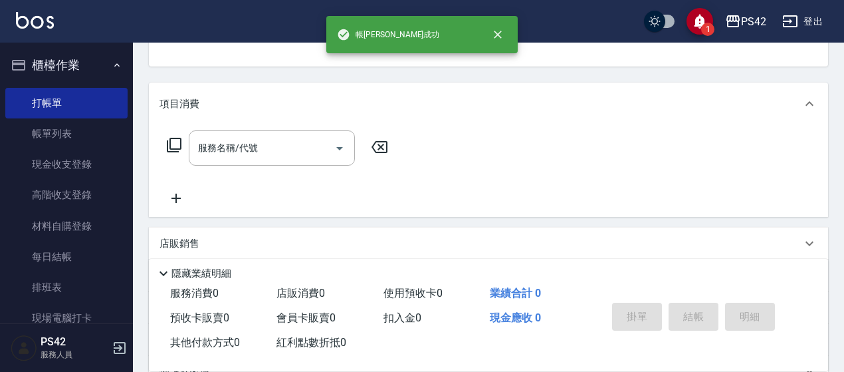
scroll to position [129, 0]
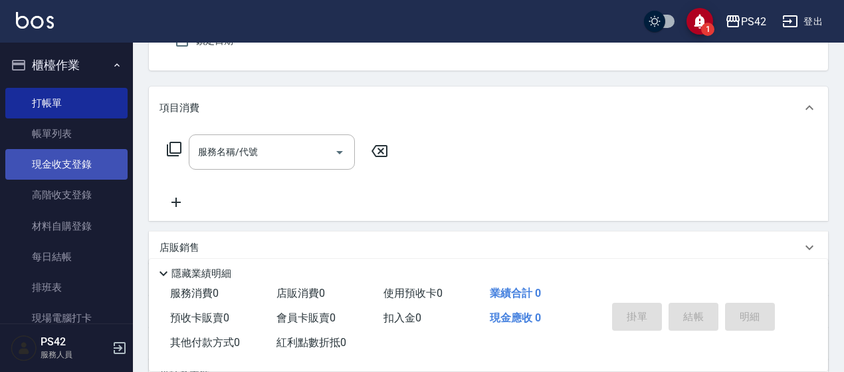
click at [57, 155] on link "現金收支登錄" at bounding box center [66, 164] width 122 height 31
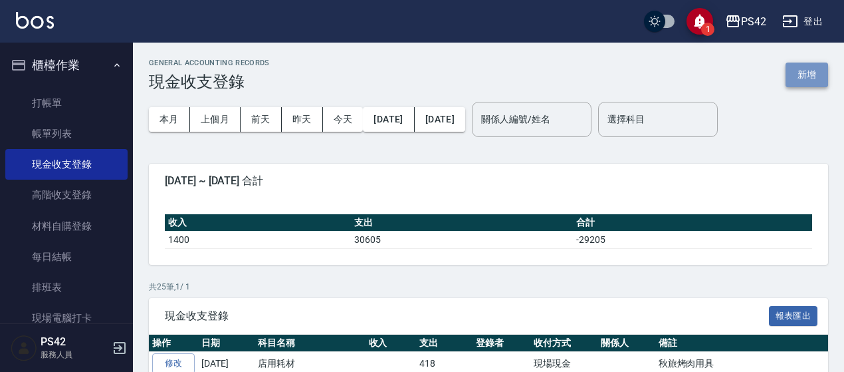
click at [802, 78] on button "新增" at bounding box center [807, 74] width 43 height 25
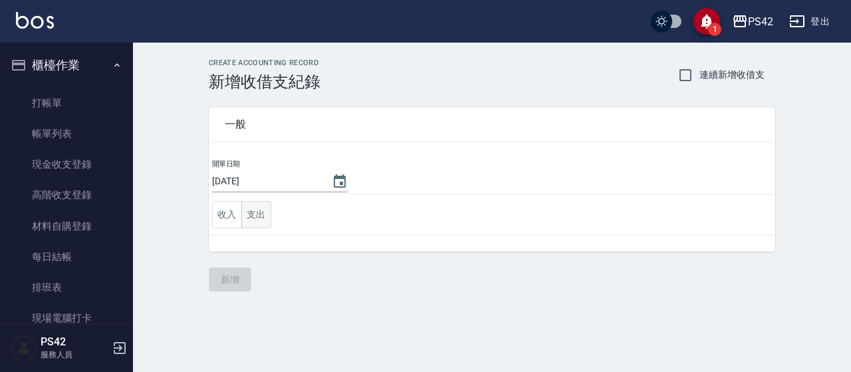
click at [253, 211] on button "支出" at bounding box center [256, 214] width 30 height 27
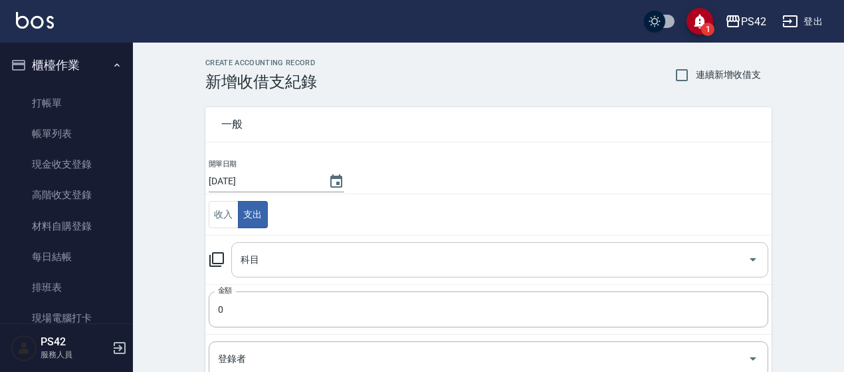
click at [306, 253] on input "科目" at bounding box center [489, 259] width 505 height 23
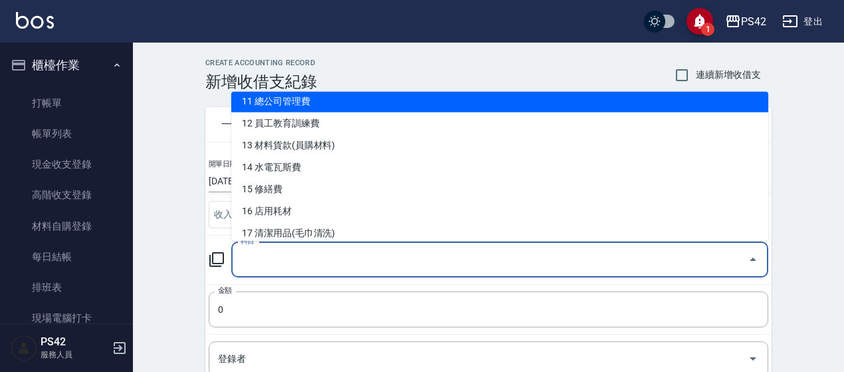
scroll to position [266, 0]
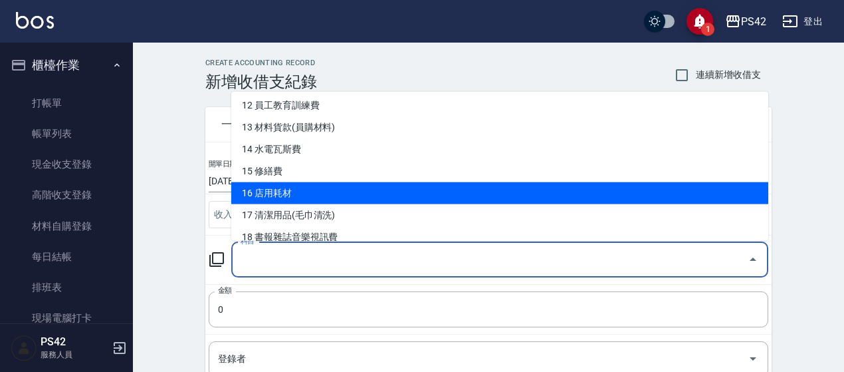
click at [327, 188] on li "16 店用耗材" at bounding box center [499, 193] width 537 height 22
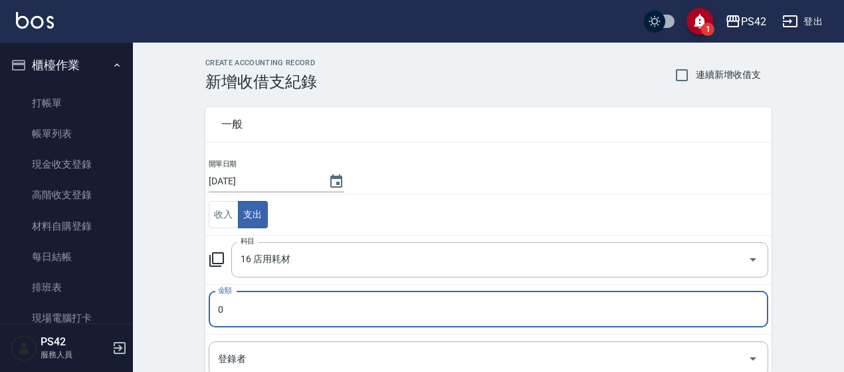
type input "16 店用耗材"
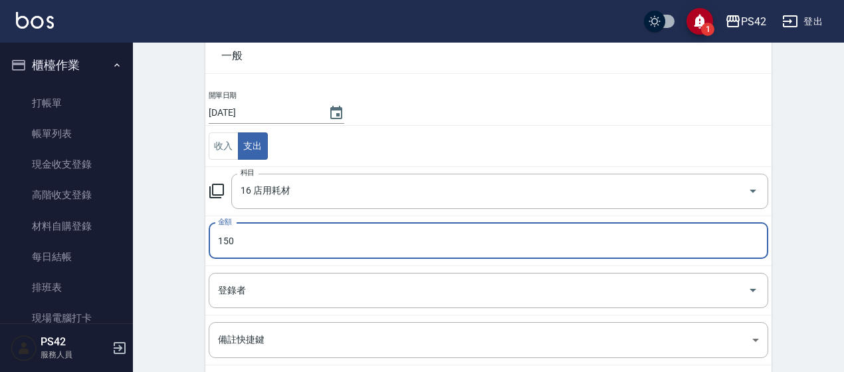
scroll to position [199, 0]
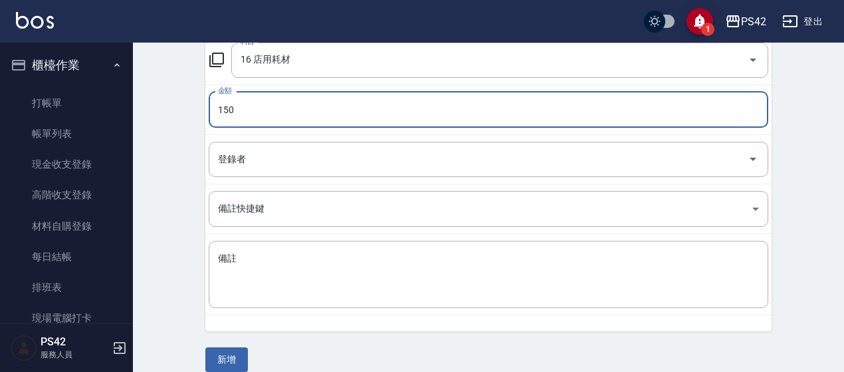
drag, startPoint x: 269, startPoint y: 106, endPoint x: 221, endPoint y: 108, distance: 47.9
click at [221, 108] on input "150" at bounding box center [489, 110] width 560 height 36
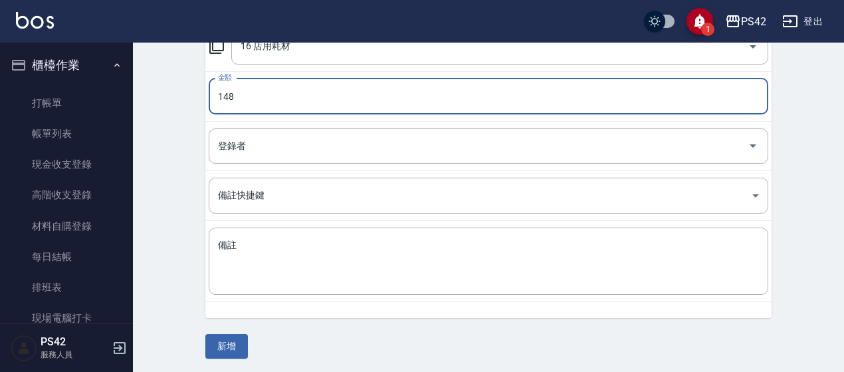
type input "148"
click at [445, 225] on td "備註 x 備註" at bounding box center [488, 261] width 566 height 81
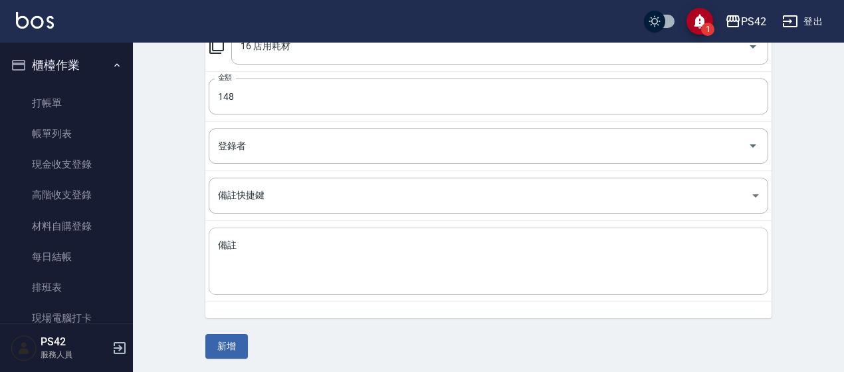
click at [437, 249] on textarea "備註" at bounding box center [488, 261] width 541 height 45
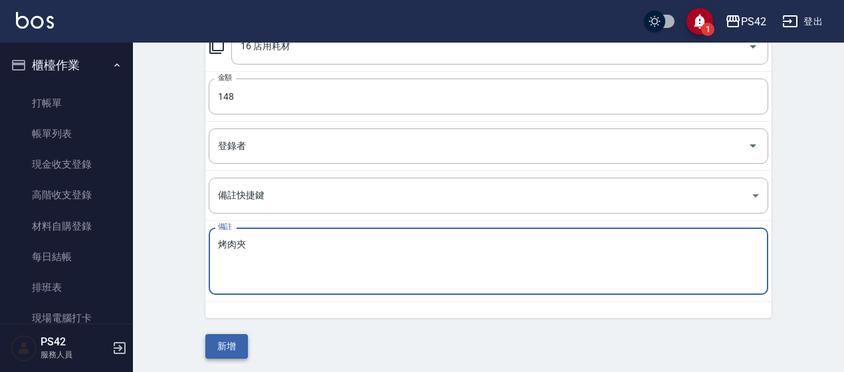
type textarea "烤肉夾"
click at [222, 336] on button "新增" at bounding box center [226, 346] width 43 height 25
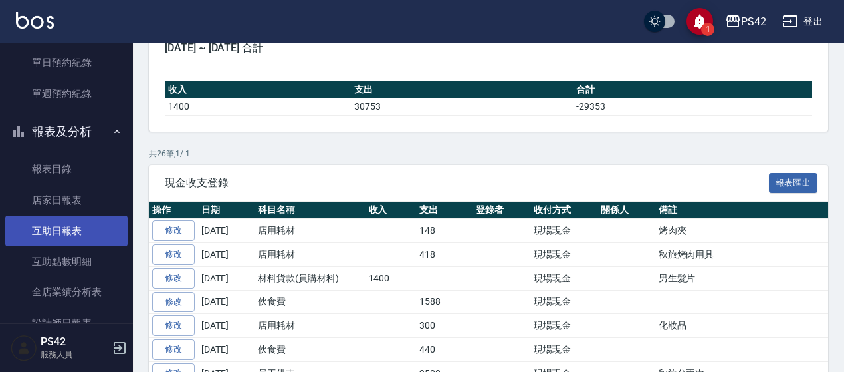
scroll to position [399, 0]
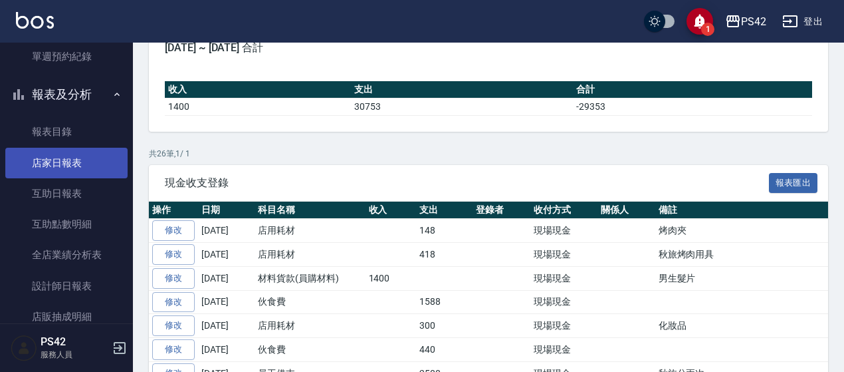
click at [74, 168] on link "店家日報表" at bounding box center [66, 163] width 122 height 31
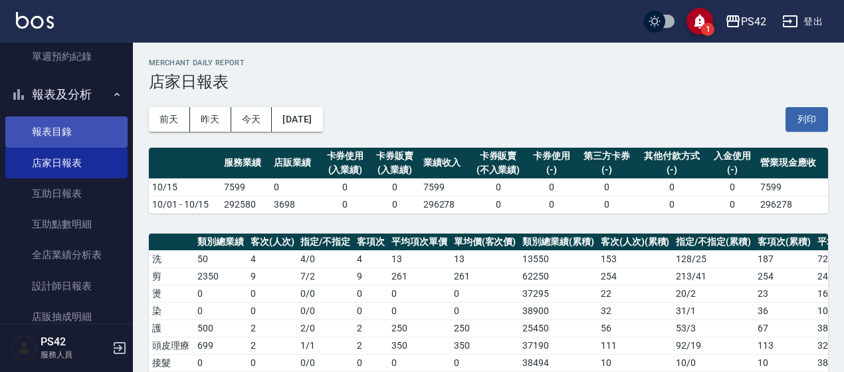
scroll to position [532, 0]
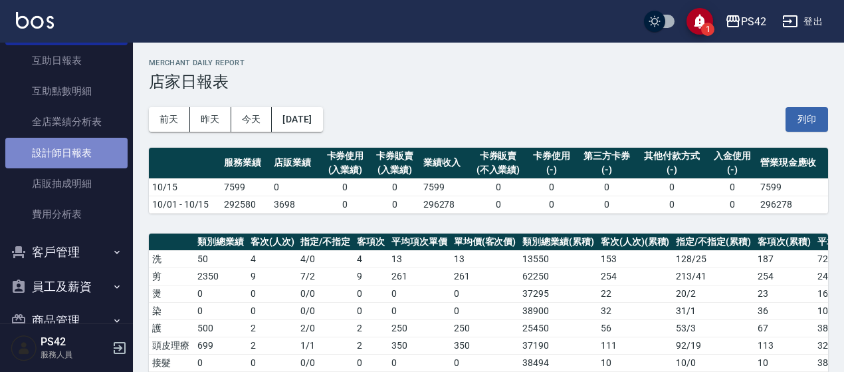
click at [90, 140] on link "設計師日報表" at bounding box center [66, 153] width 122 height 31
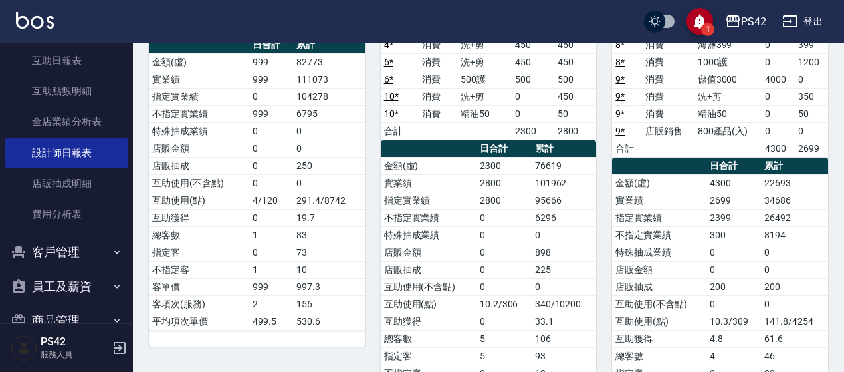
scroll to position [54, 0]
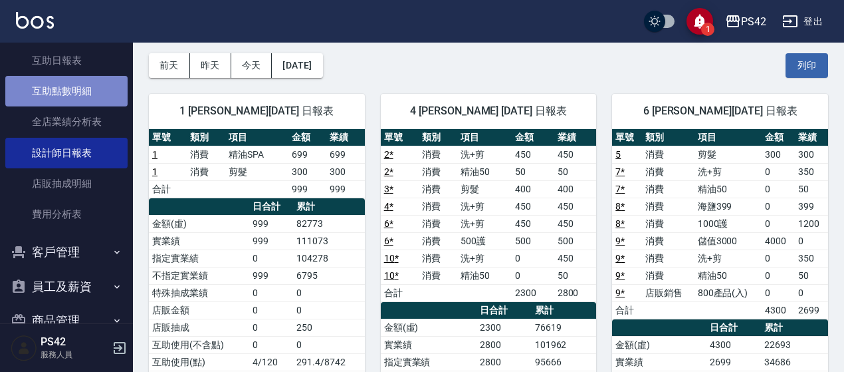
click at [94, 76] on link "互助點數明細" at bounding box center [66, 91] width 122 height 31
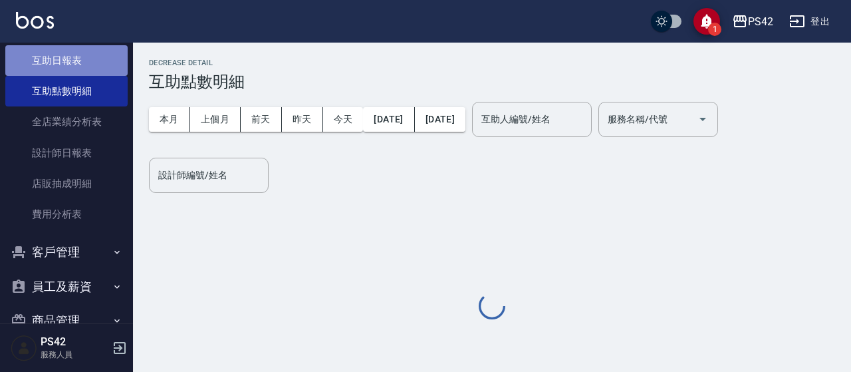
click at [80, 59] on link "互助日報表" at bounding box center [66, 60] width 122 height 31
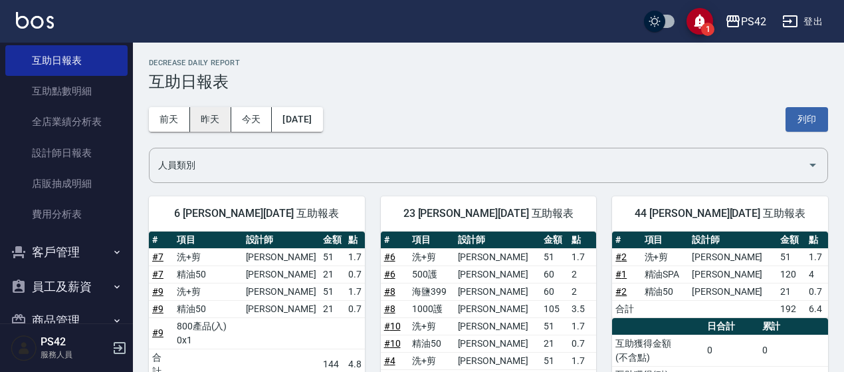
click at [218, 116] on button "昨天" at bounding box center [210, 119] width 41 height 25
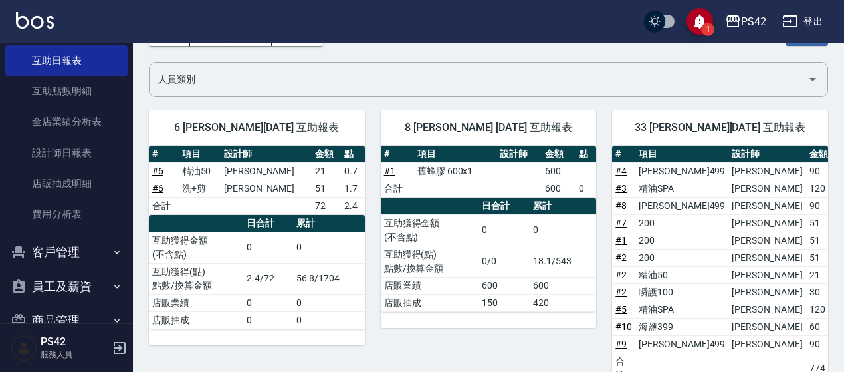
scroll to position [66, 0]
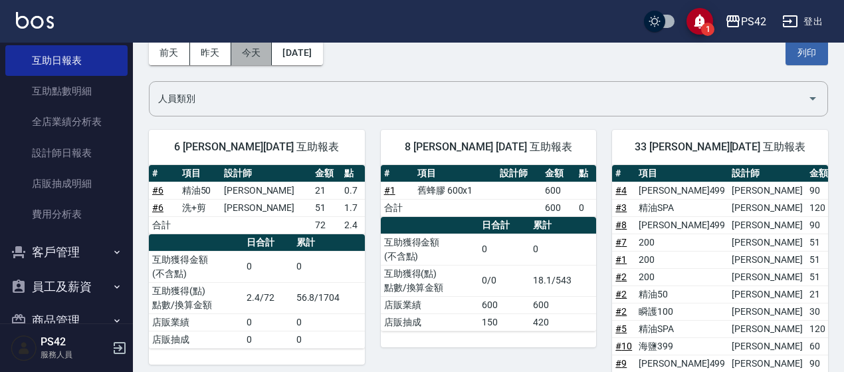
click at [257, 57] on button "今天" at bounding box center [251, 53] width 41 height 25
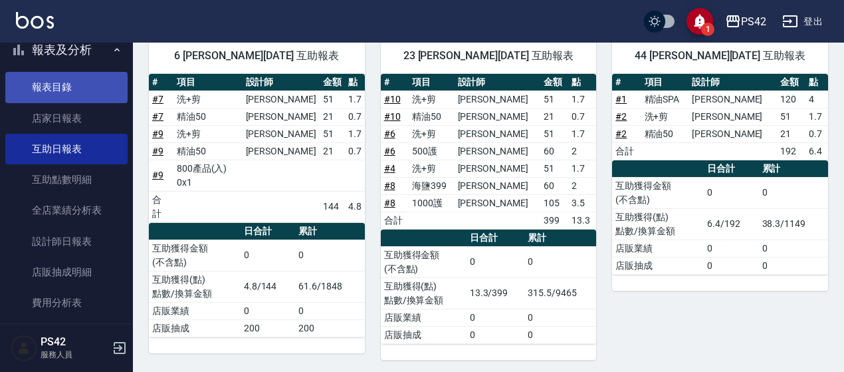
scroll to position [332, 0]
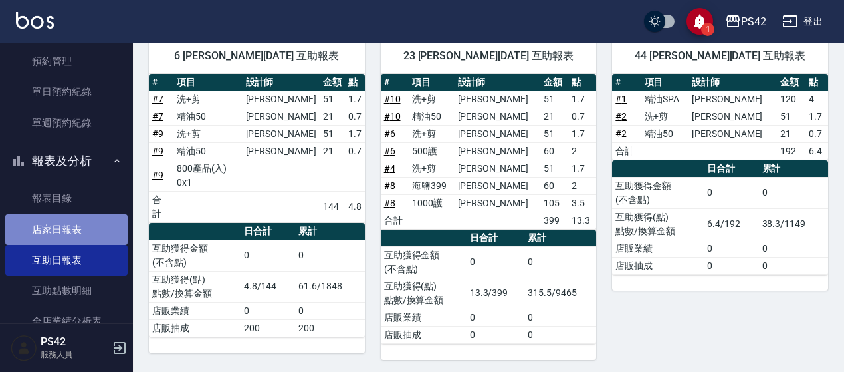
click at [74, 230] on link "店家日報表" at bounding box center [66, 229] width 122 height 31
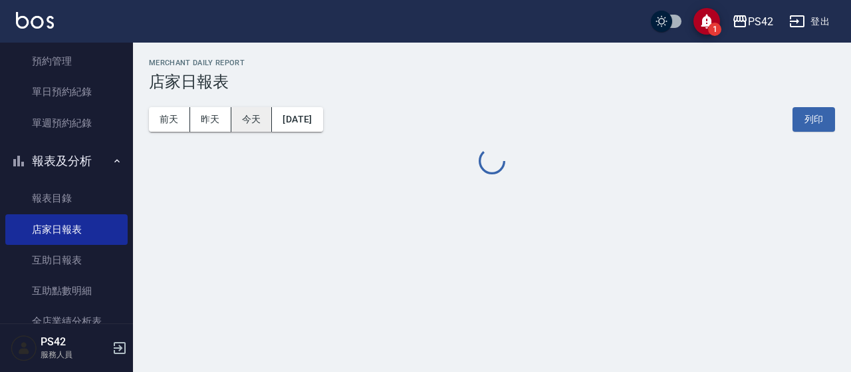
click at [259, 116] on button "今天" at bounding box center [251, 119] width 41 height 25
